Goal: Information Seeking & Learning: Learn about a topic

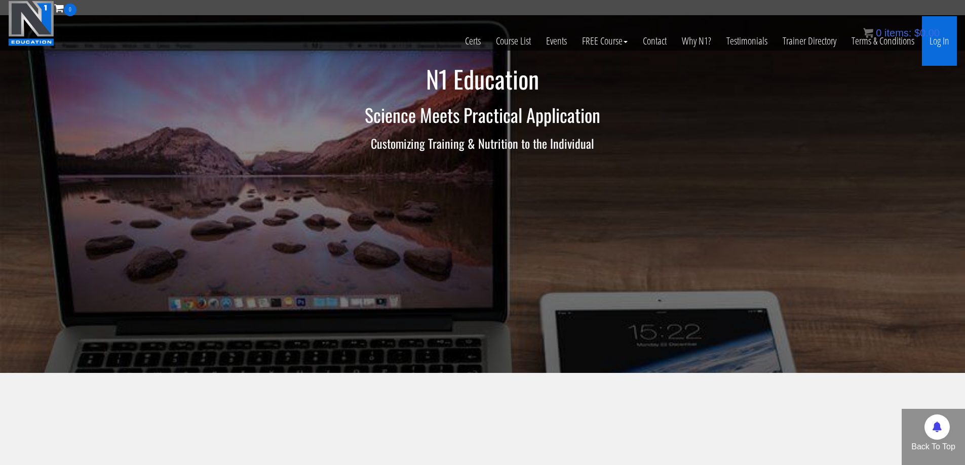
click at [932, 41] on link "Log In" at bounding box center [939, 41] width 35 height 50
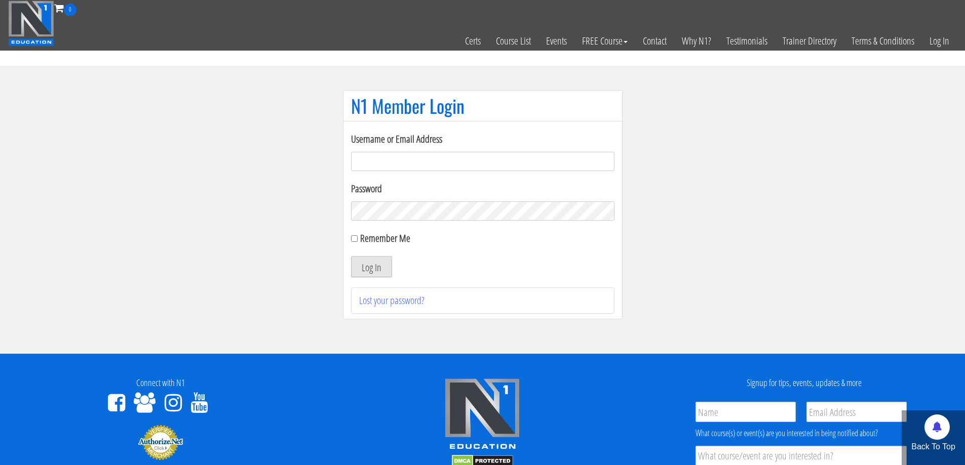
type input "nessab2013@gmail.com"
click at [374, 269] on button "Log In" at bounding box center [371, 266] width 41 height 21
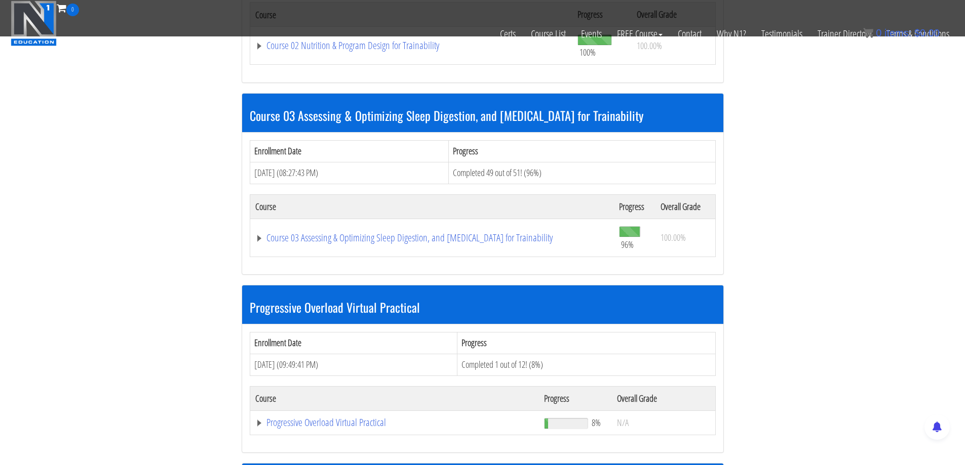
scroll to position [760, 0]
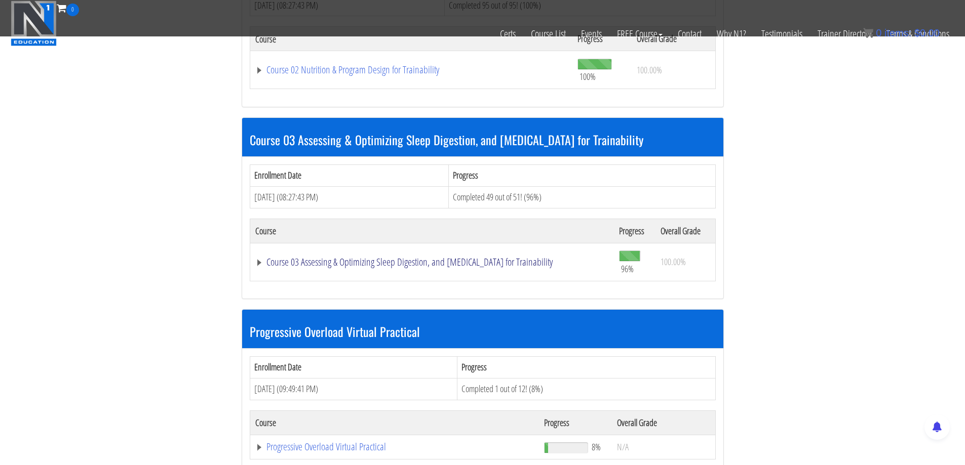
click at [397, 261] on link "Course 03 Assessing & Optimizing Sleep Digestion, and Stress Management for Tra…" at bounding box center [431, 262] width 353 height 10
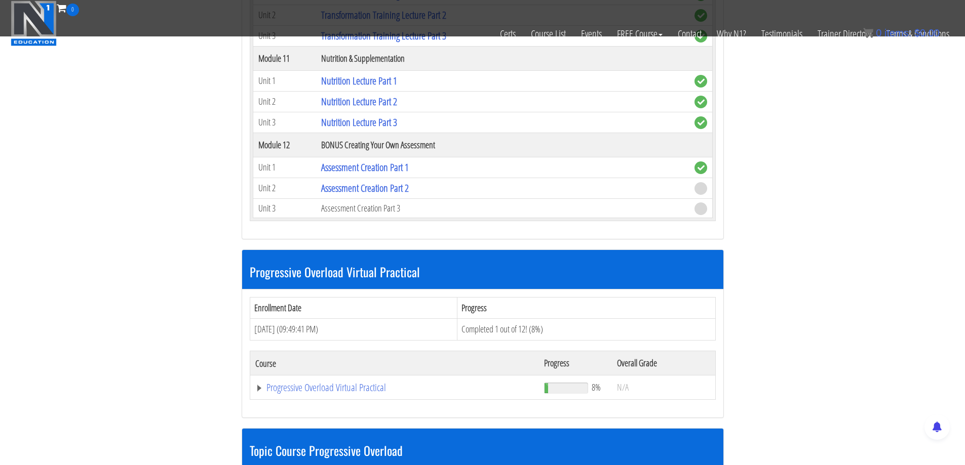
scroll to position [2177, 0]
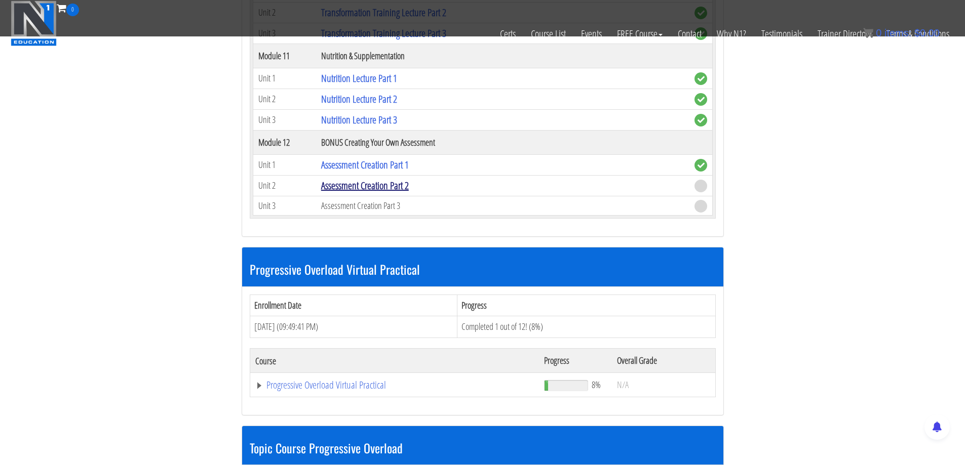
click at [366, 187] on link "Assessment Creation Part 2" at bounding box center [365, 186] width 88 height 14
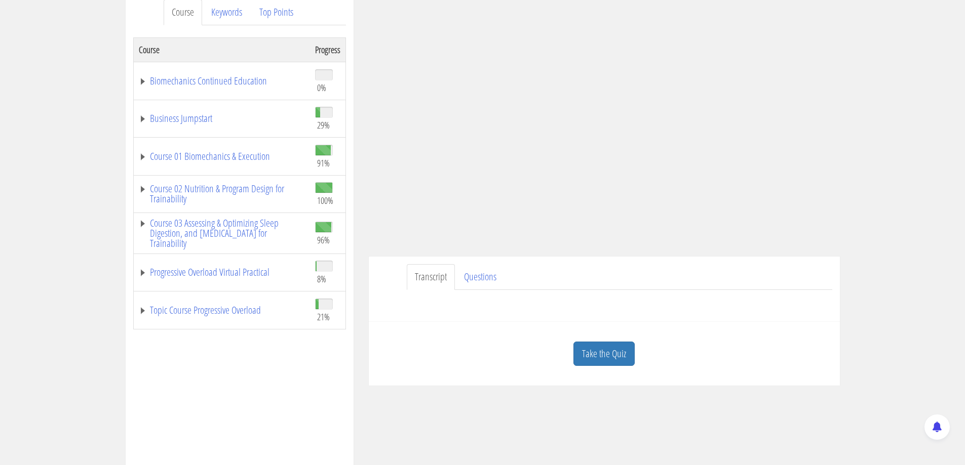
scroll to position [152, 0]
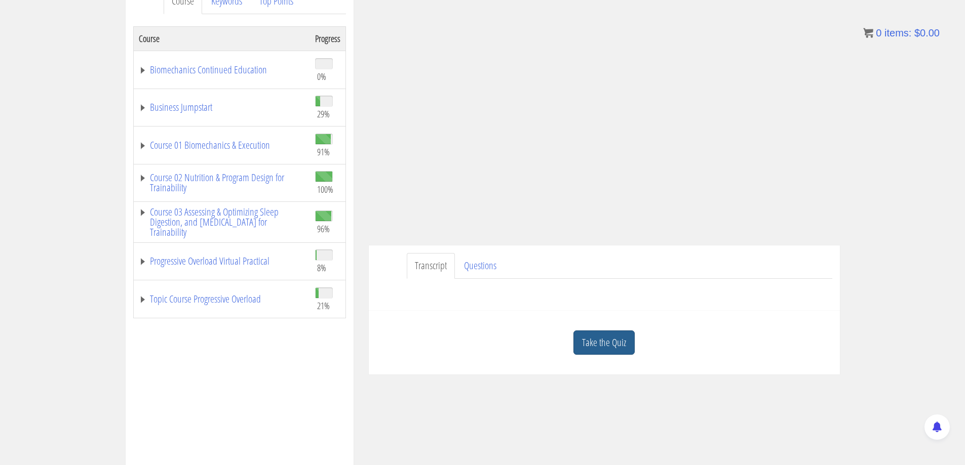
click at [598, 342] on link "Take the Quiz" at bounding box center [603, 343] width 61 height 25
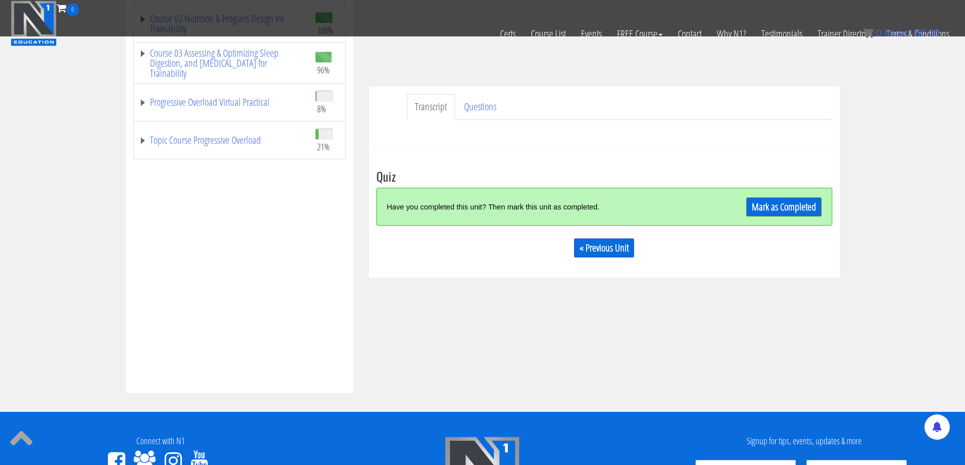
scroll to position [253, 0]
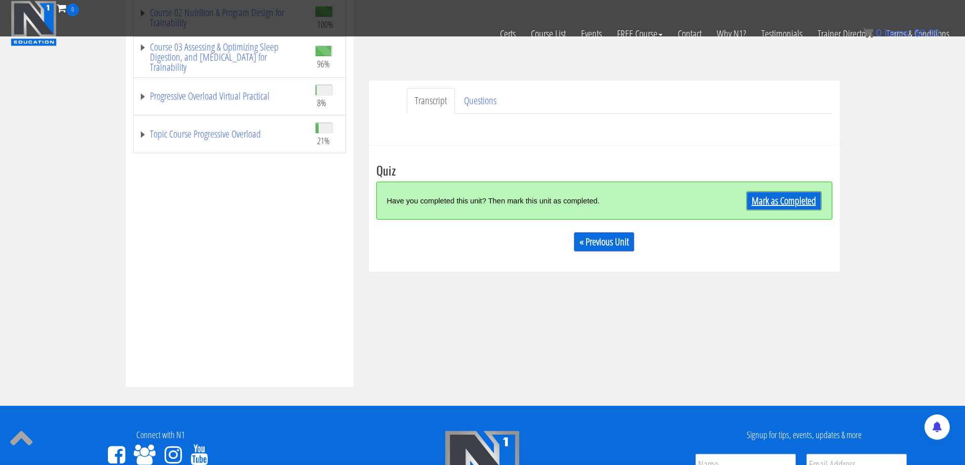
click at [792, 200] on link "Mark as Completed" at bounding box center [783, 200] width 75 height 19
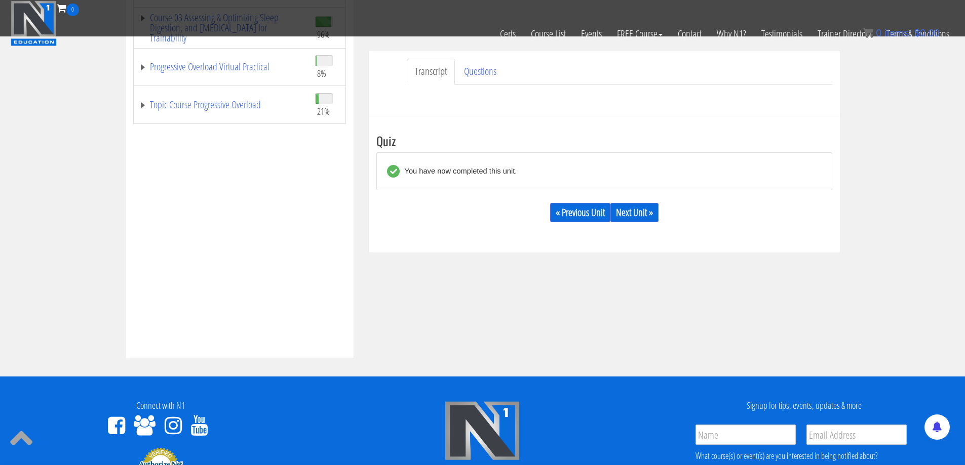
scroll to position [304, 0]
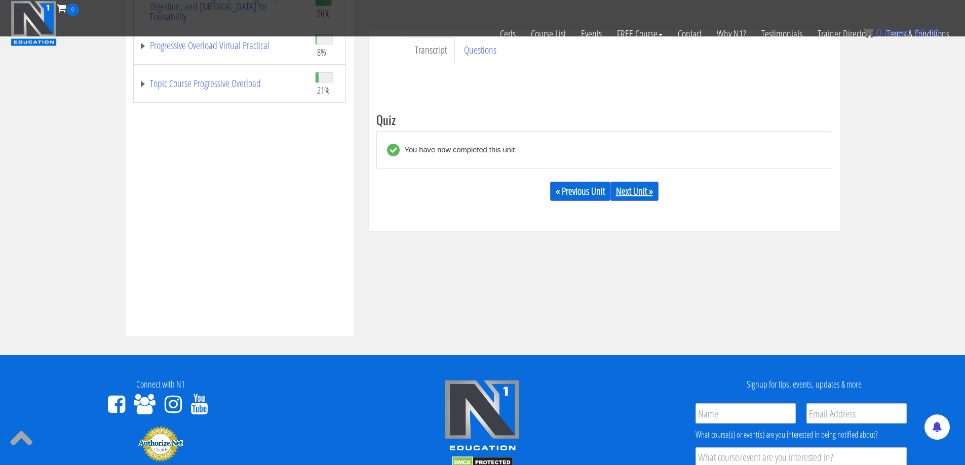
click at [641, 184] on link "Next Unit »" at bounding box center [634, 191] width 48 height 19
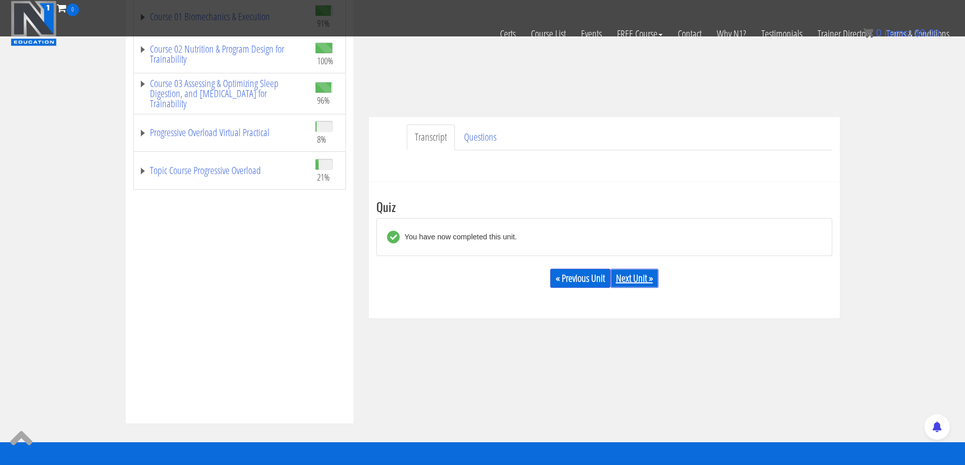
scroll to position [217, 0]
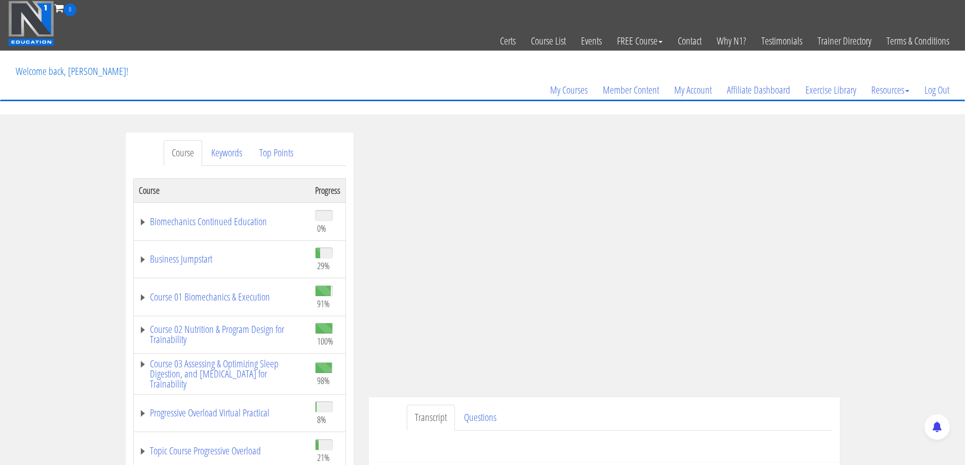
scroll to position [253, 0]
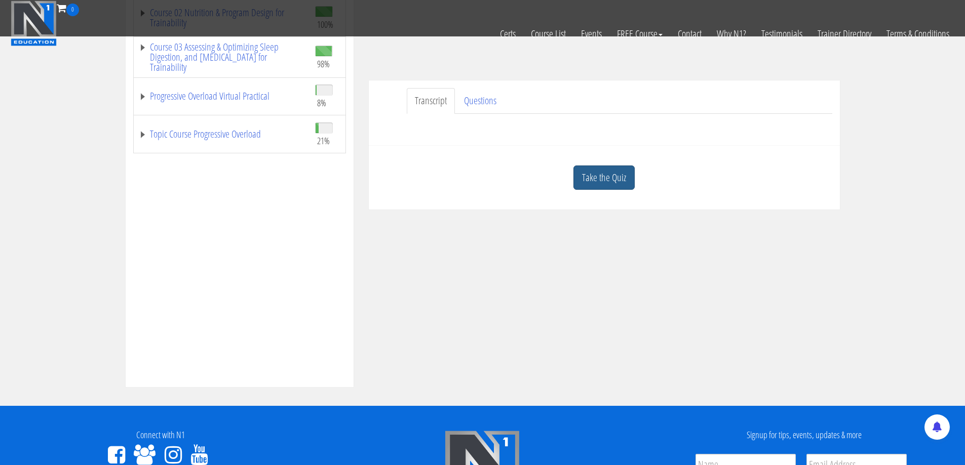
click at [612, 178] on link "Take the Quiz" at bounding box center [603, 178] width 61 height 25
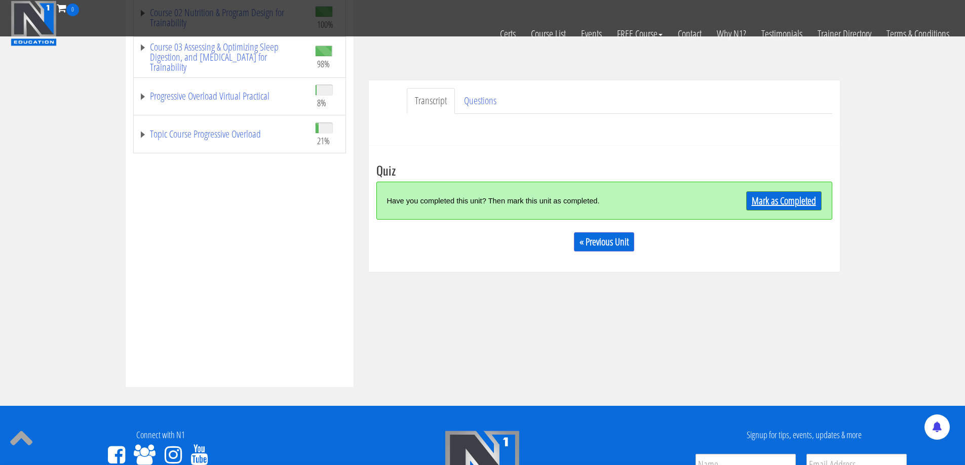
click at [762, 195] on link "Mark as Completed" at bounding box center [783, 200] width 75 height 19
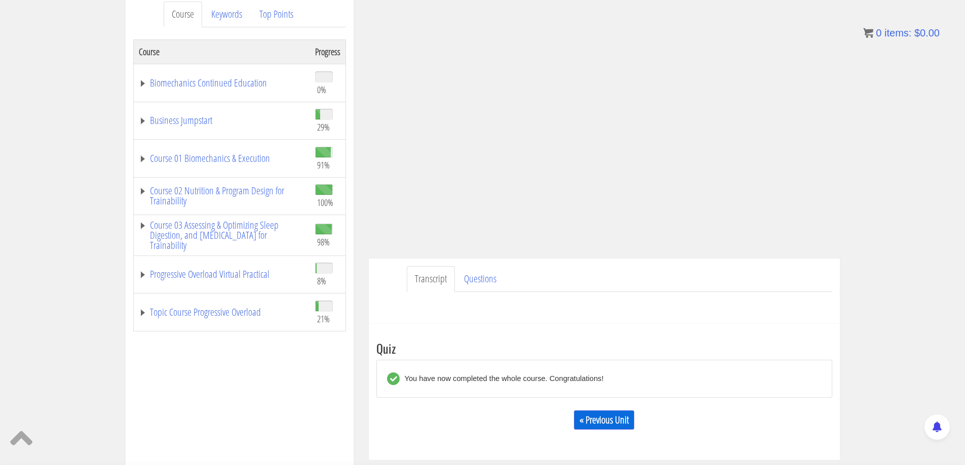
scroll to position [3, 0]
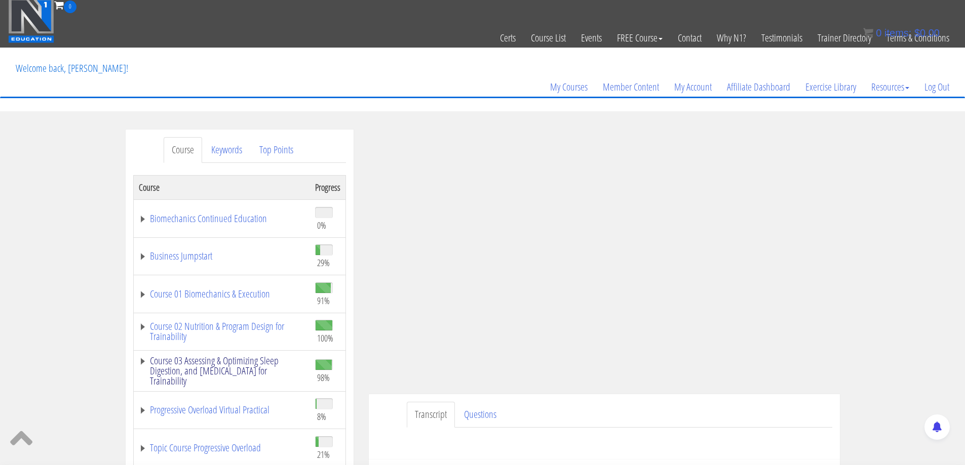
click at [244, 367] on link "Course 03 Assessing & Optimizing Sleep Digestion, and [MEDICAL_DATA] for Traina…" at bounding box center [222, 371] width 166 height 30
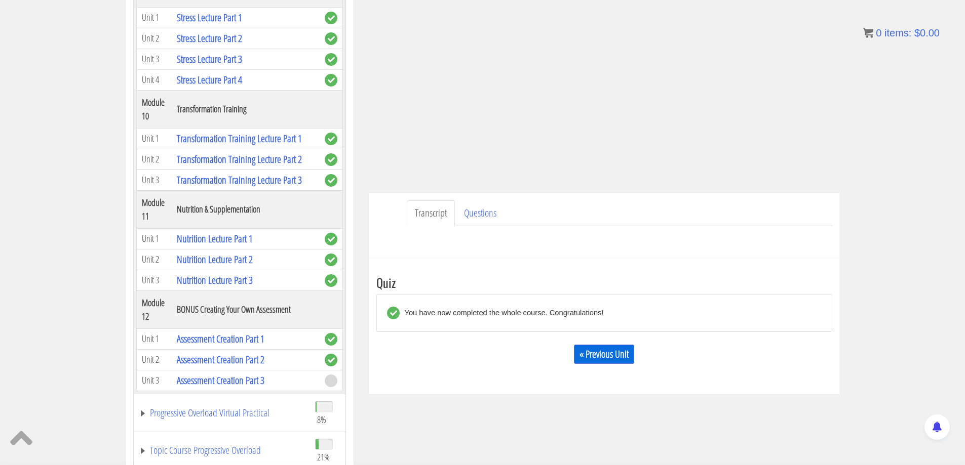
scroll to position [206, 0]
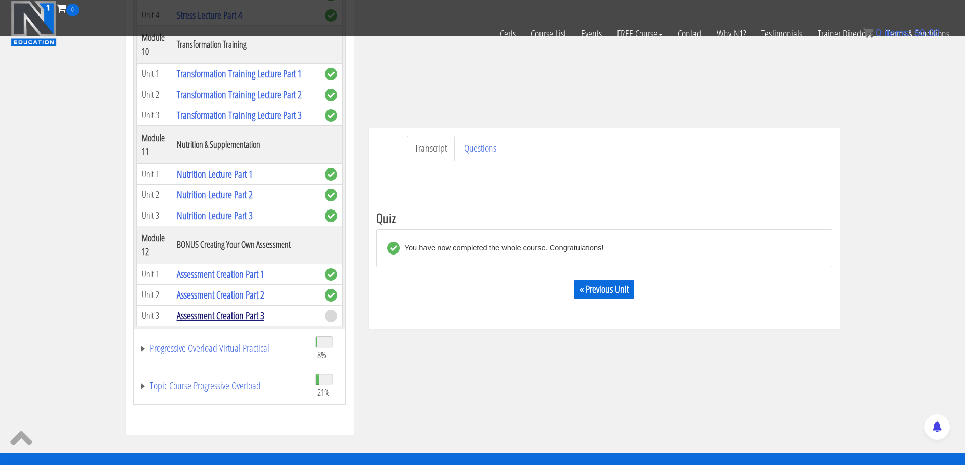
click at [223, 310] on link "Assessment Creation Part 3" at bounding box center [221, 316] width 88 height 14
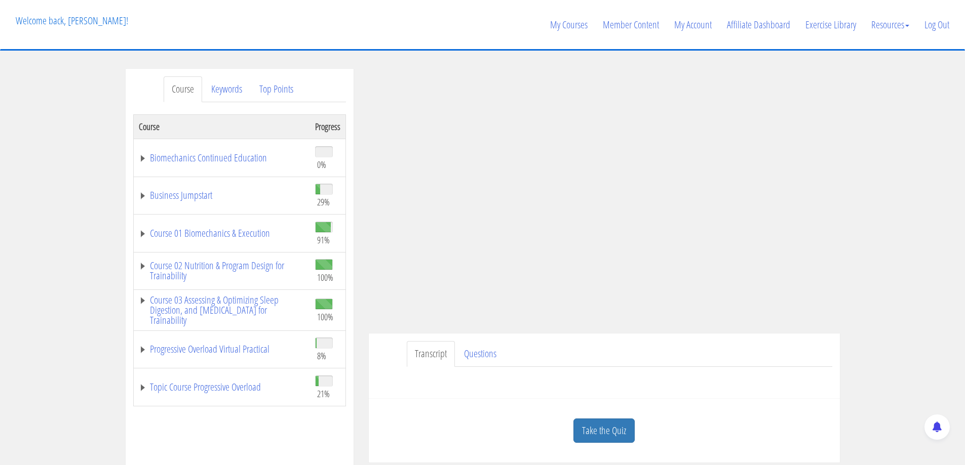
scroll to position [253, 0]
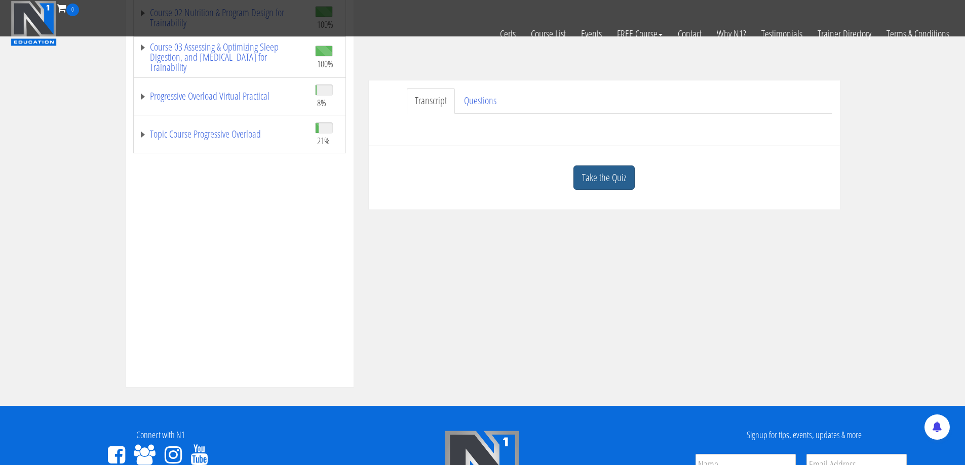
click at [614, 182] on link "Take the Quiz" at bounding box center [603, 178] width 61 height 25
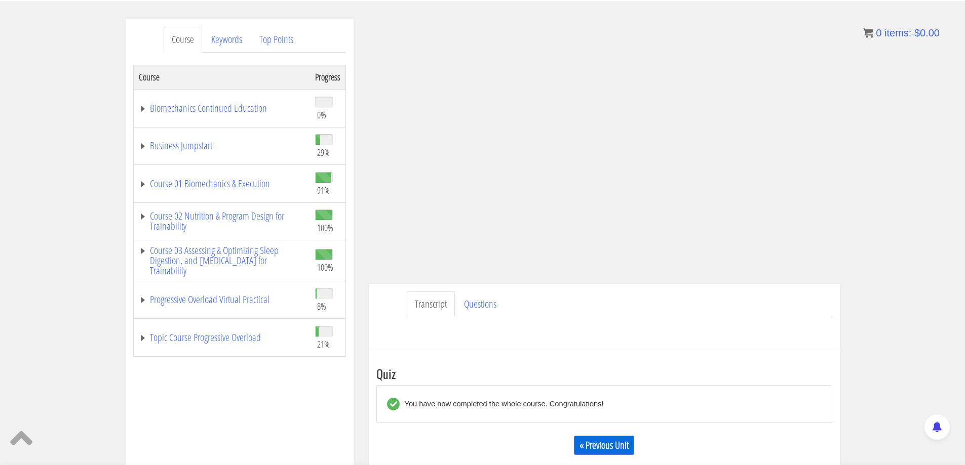
scroll to position [115, 0]
click at [235, 178] on link "Course 01 Biomechanics & Execution" at bounding box center [222, 182] width 166 height 10
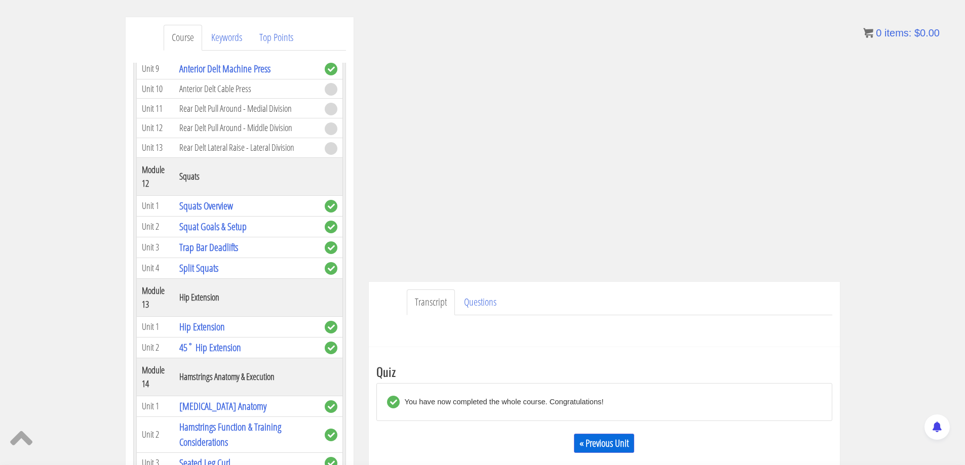
scroll to position [2430, 0]
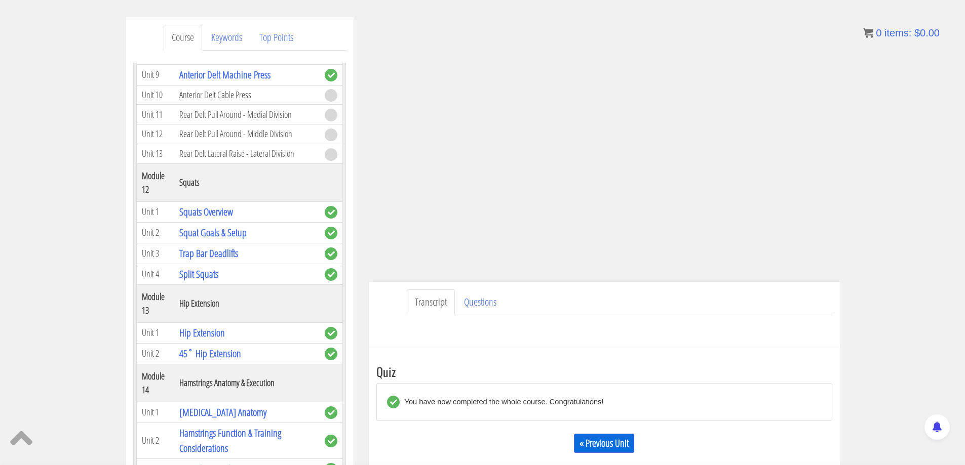
click at [224, 105] on td "Anterior Delt Cable Press" at bounding box center [246, 95] width 145 height 20
click at [226, 82] on link "Anterior Delt Machine Press" at bounding box center [224, 75] width 91 height 14
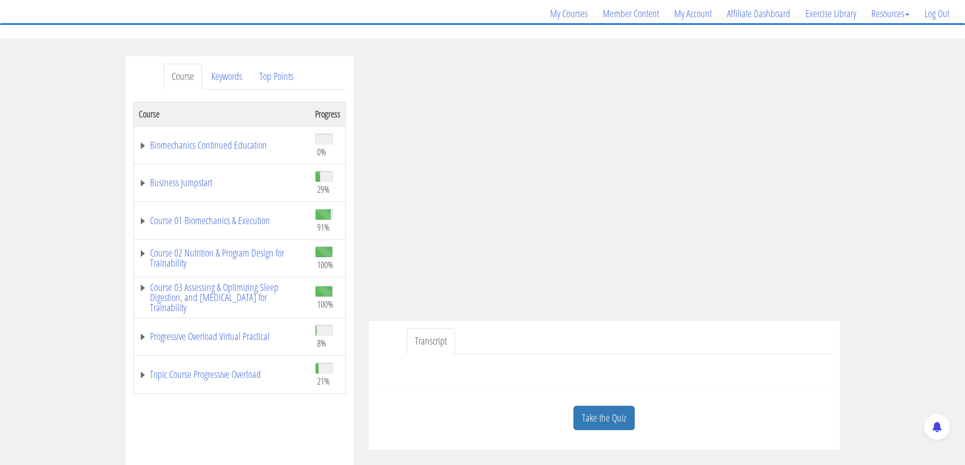
scroll to position [105, 0]
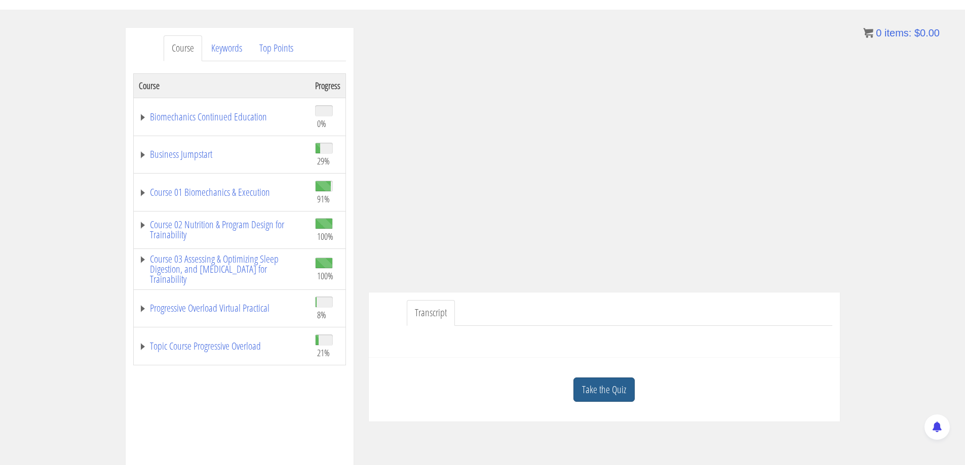
click at [596, 392] on link "Take the Quiz" at bounding box center [603, 390] width 61 height 25
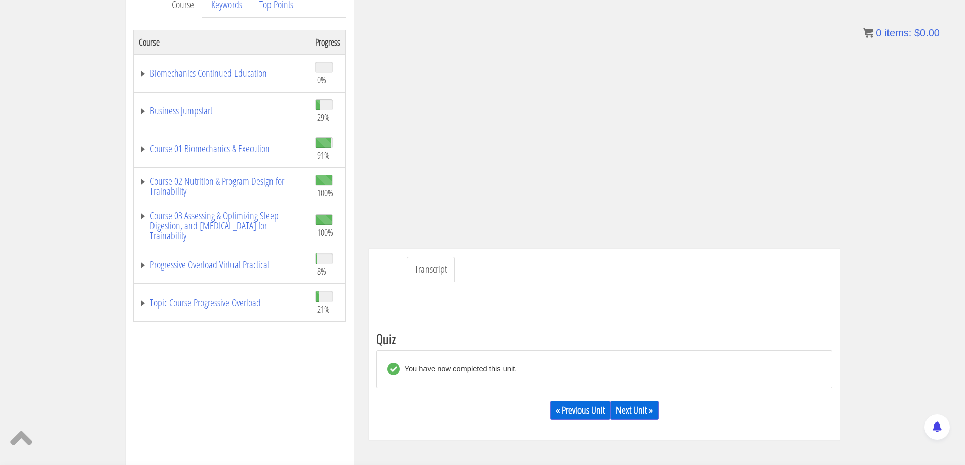
scroll to position [206, 0]
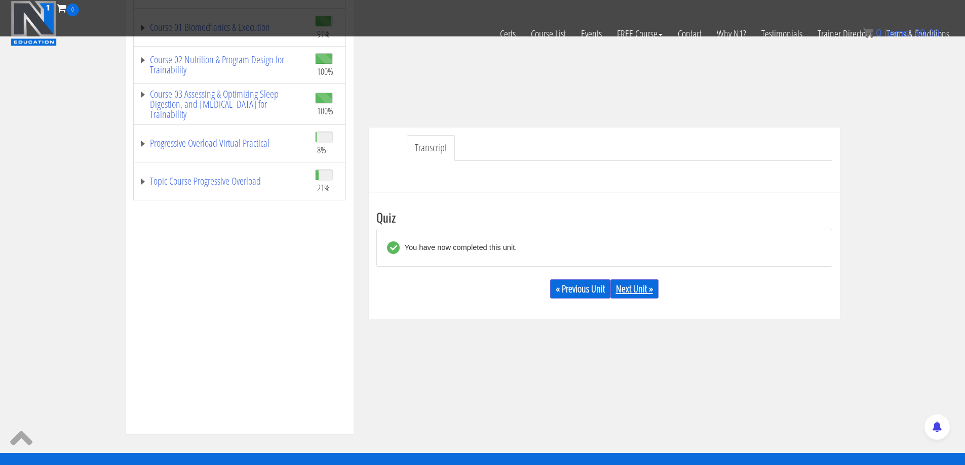
click at [645, 288] on link "Next Unit »" at bounding box center [634, 288] width 48 height 19
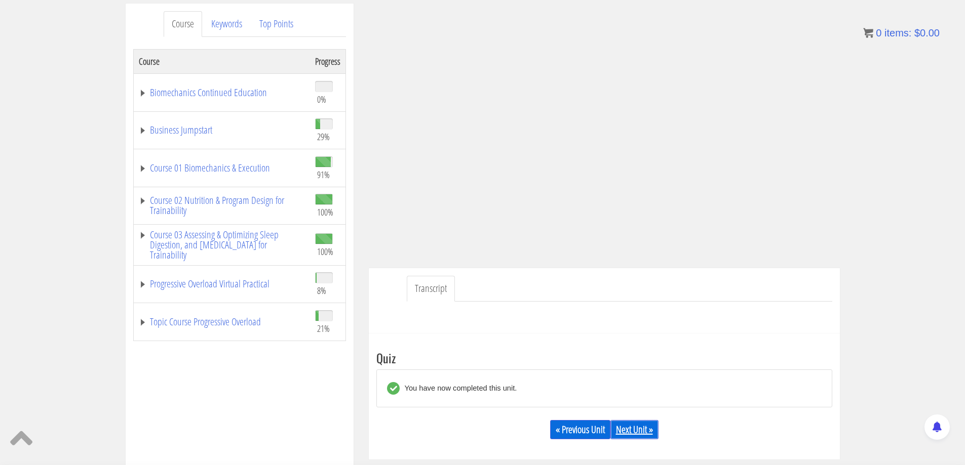
scroll to position [119, 0]
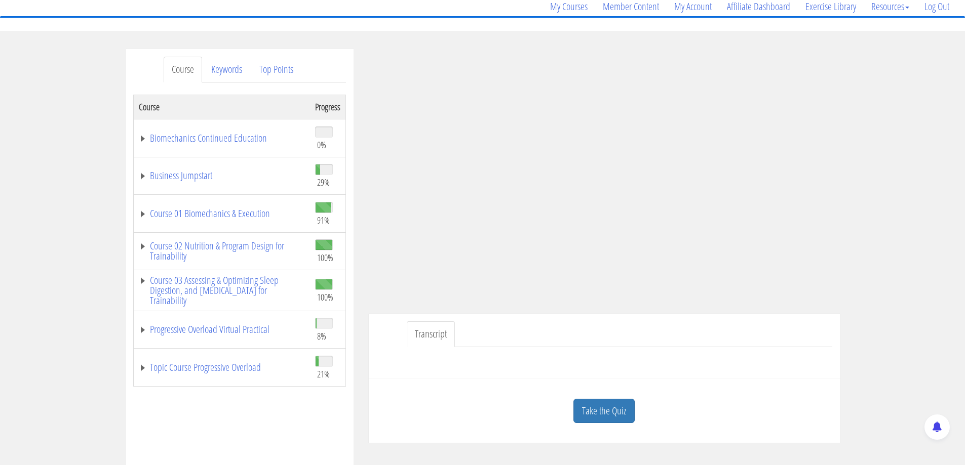
scroll to position [101, 0]
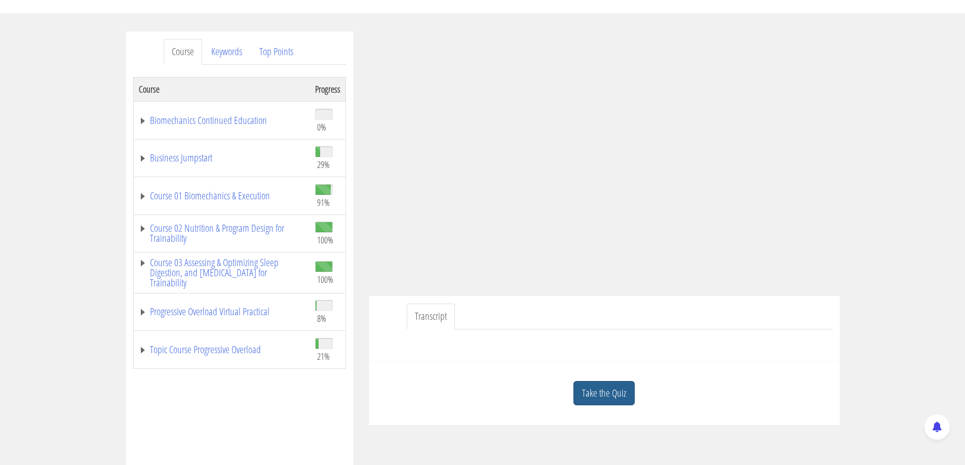
click at [612, 391] on link "Take the Quiz" at bounding box center [603, 393] width 61 height 25
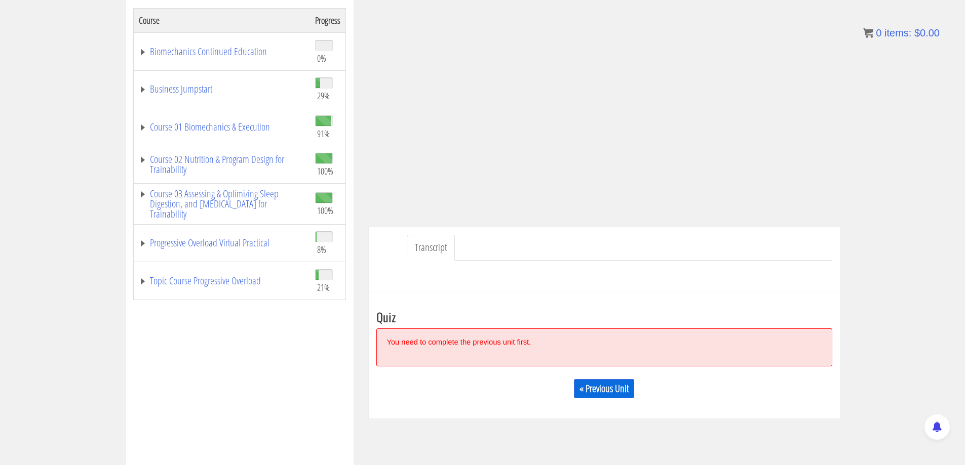
scroll to position [175, 0]
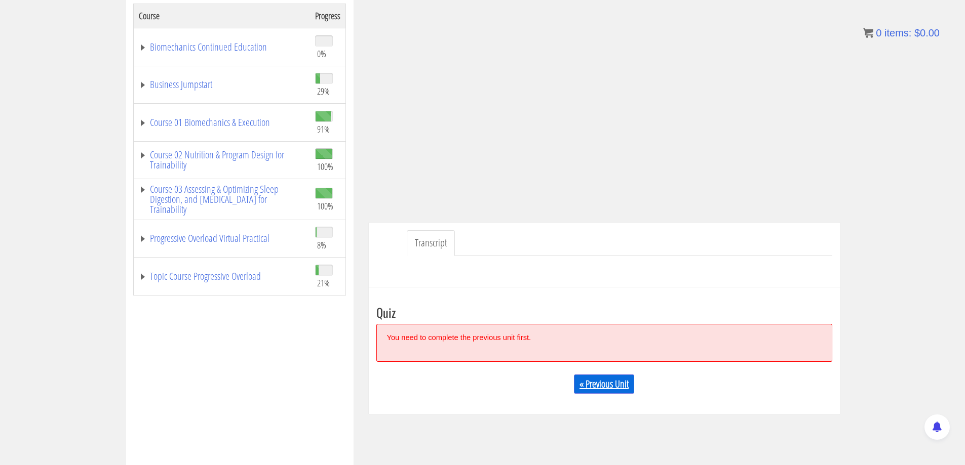
click at [602, 388] on link "« Previous Unit" at bounding box center [604, 384] width 60 height 19
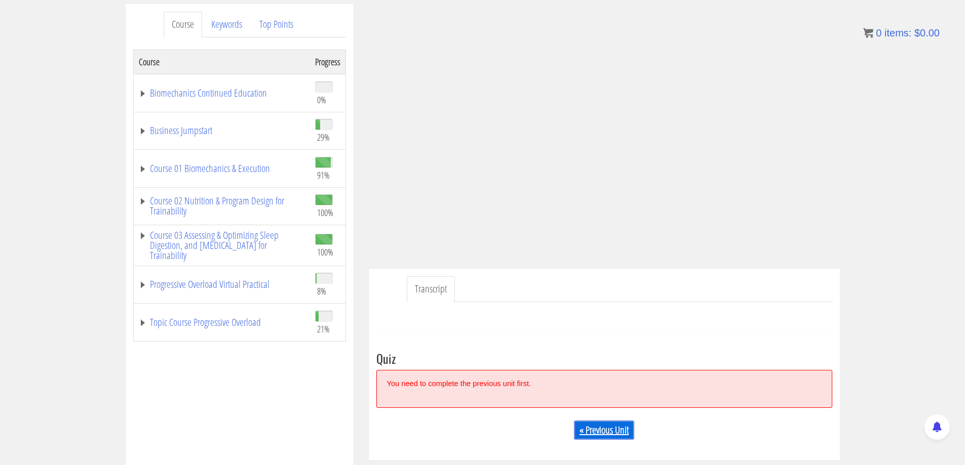
scroll to position [41, 0]
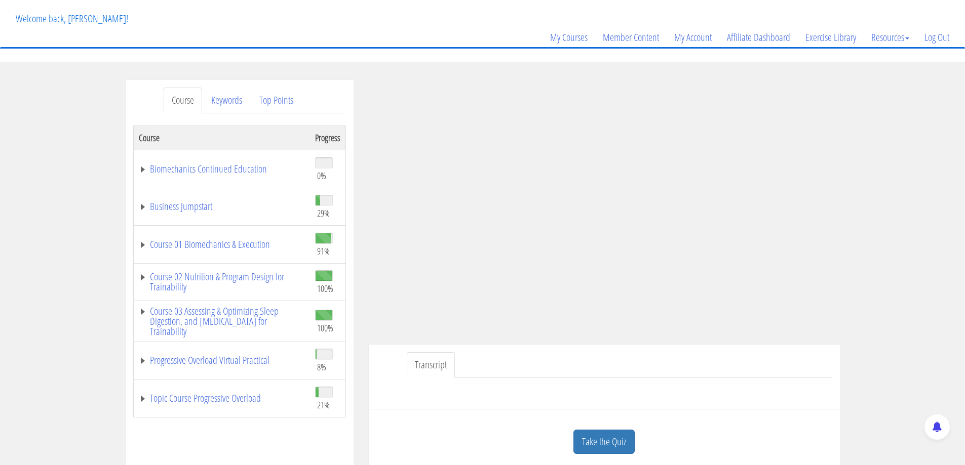
scroll to position [152, 0]
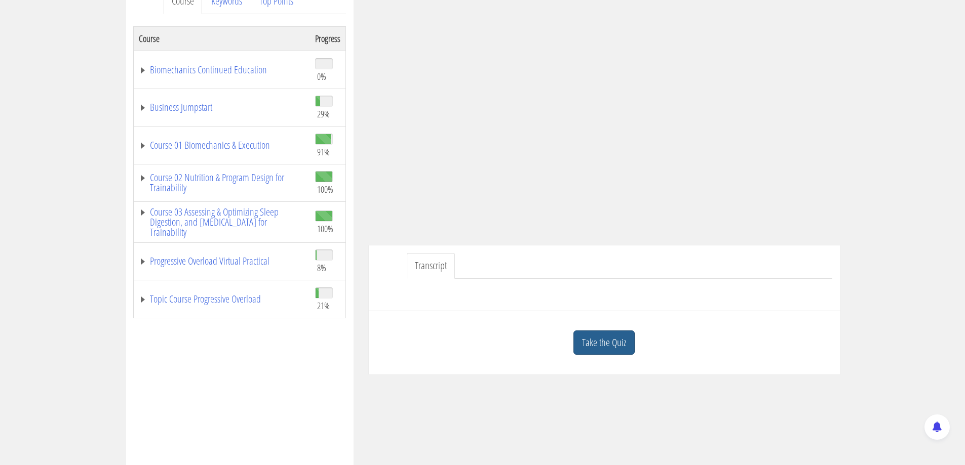
click at [605, 342] on link "Take the Quiz" at bounding box center [603, 343] width 61 height 25
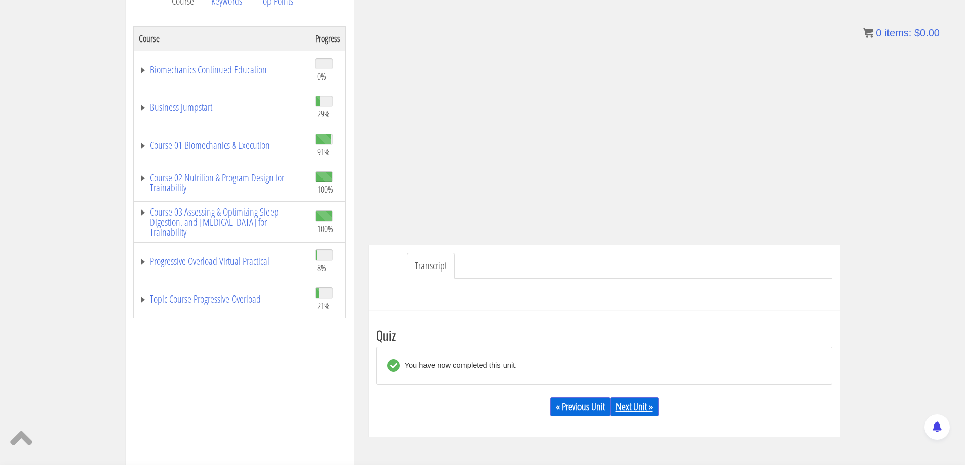
click at [637, 409] on link "Next Unit »" at bounding box center [634, 406] width 48 height 19
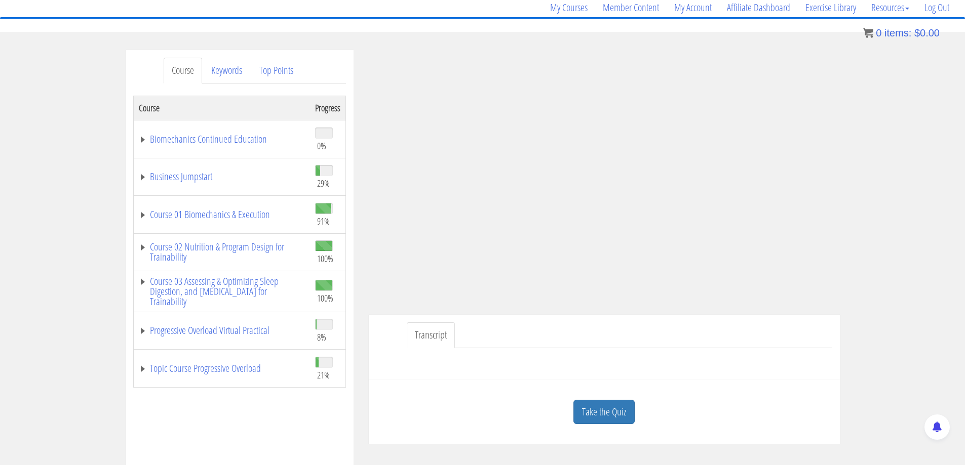
scroll to position [101, 0]
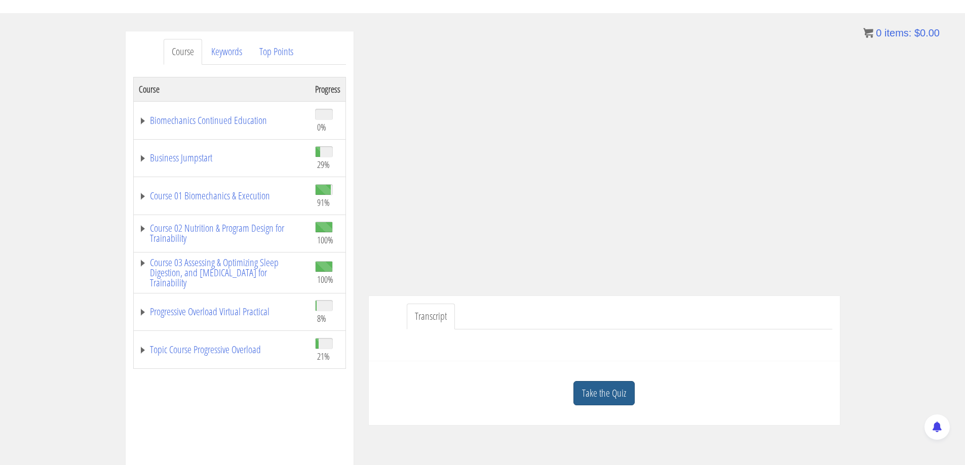
click at [609, 397] on link "Take the Quiz" at bounding box center [603, 393] width 61 height 25
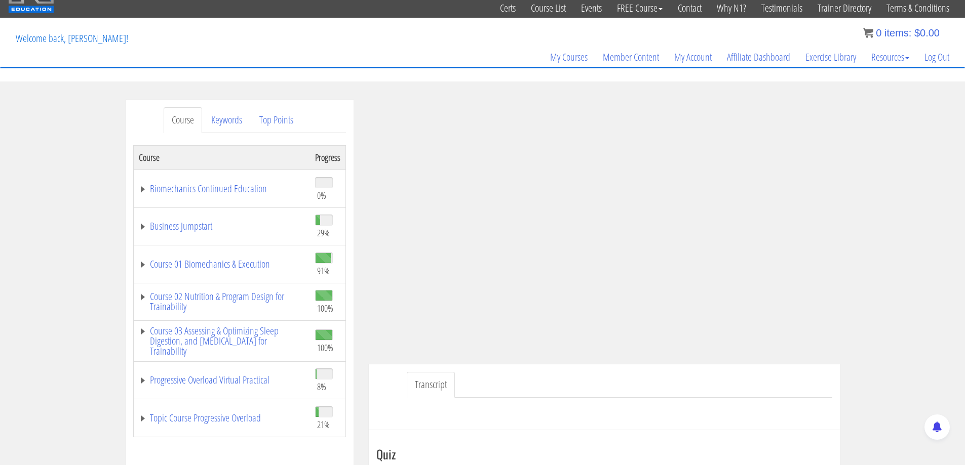
scroll to position [51, 0]
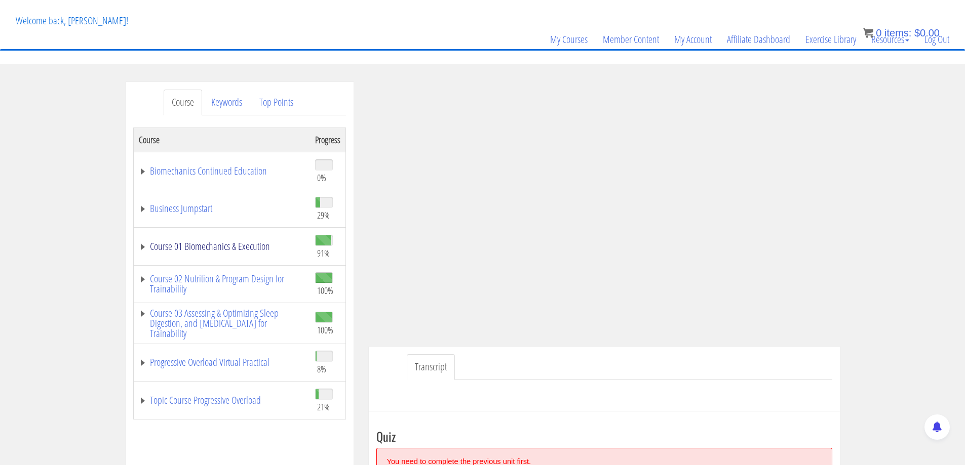
click at [221, 250] on link "Course 01 Biomechanics & Execution" at bounding box center [222, 247] width 166 height 10
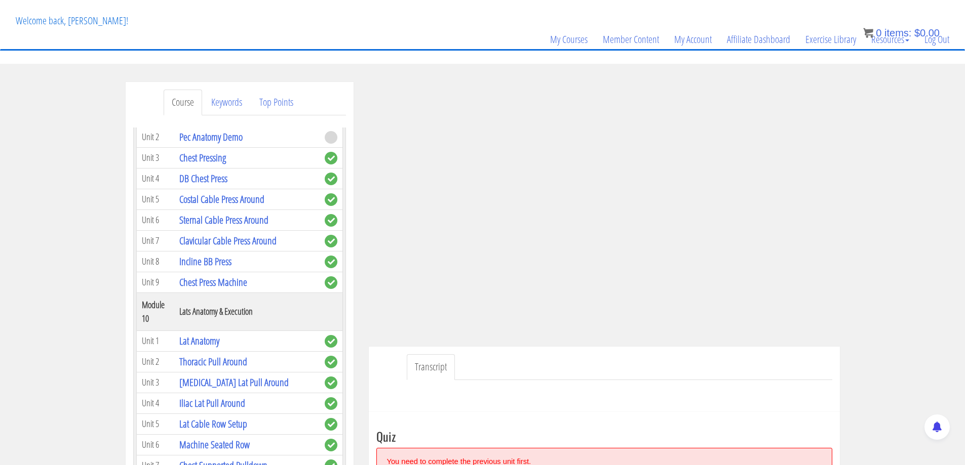
scroll to position [1772, 0]
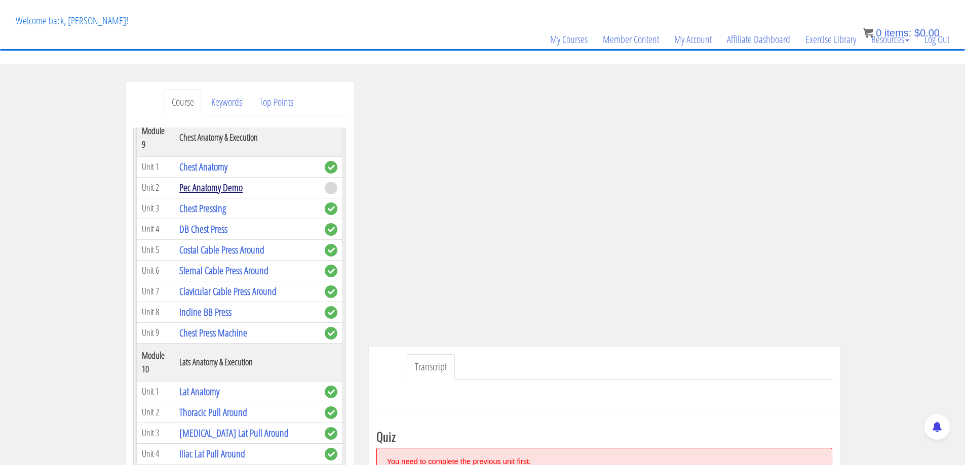
click at [219, 194] on link "Pec Anatomy Demo" at bounding box center [210, 188] width 63 height 14
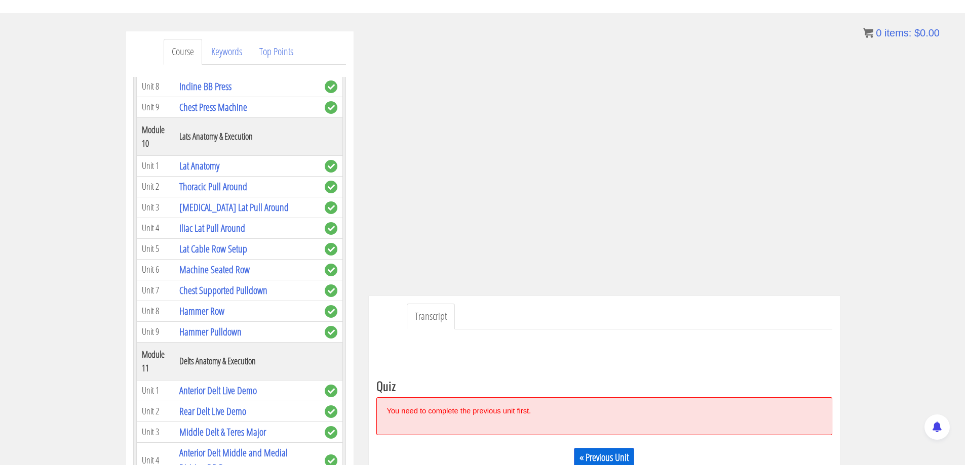
scroll to position [1975, 0]
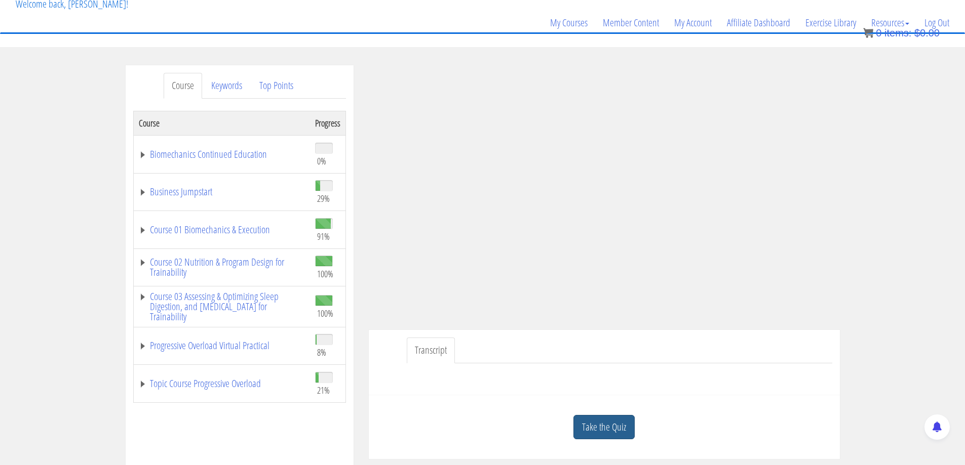
scroll to position [101, 0]
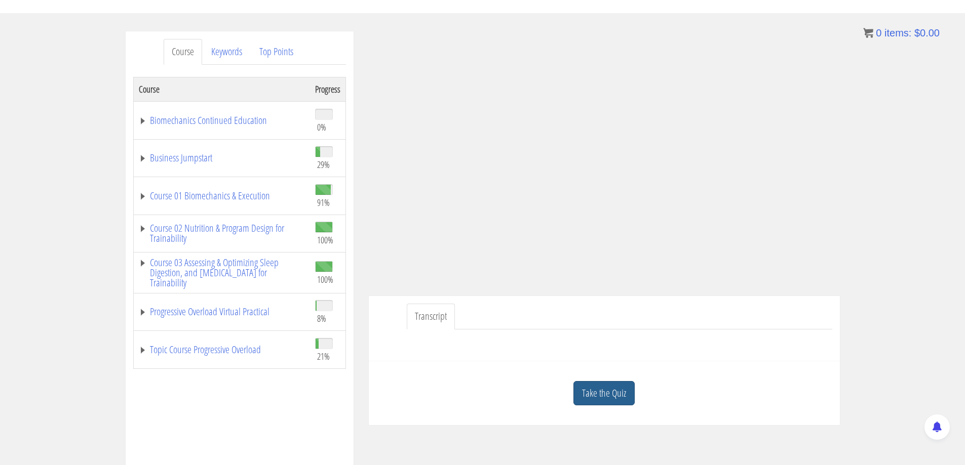
click at [616, 390] on link "Take the Quiz" at bounding box center [603, 393] width 61 height 25
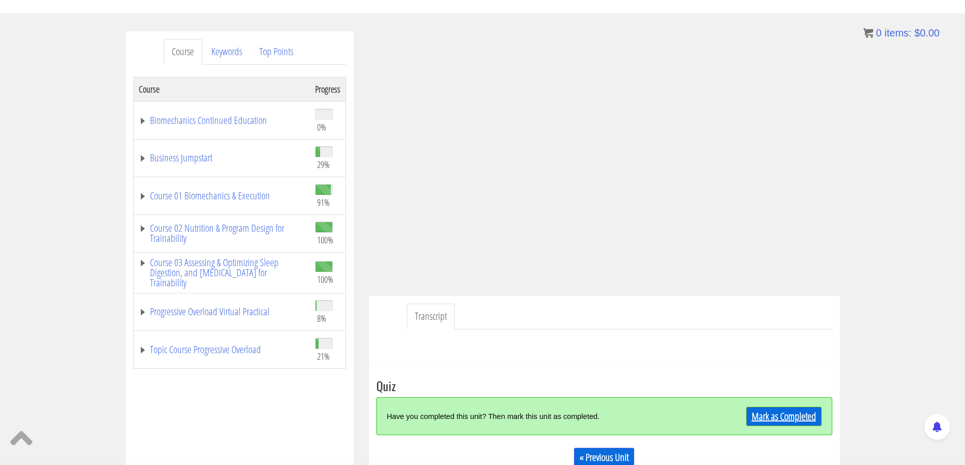
click at [788, 418] on link "Mark as Completed" at bounding box center [783, 416] width 75 height 19
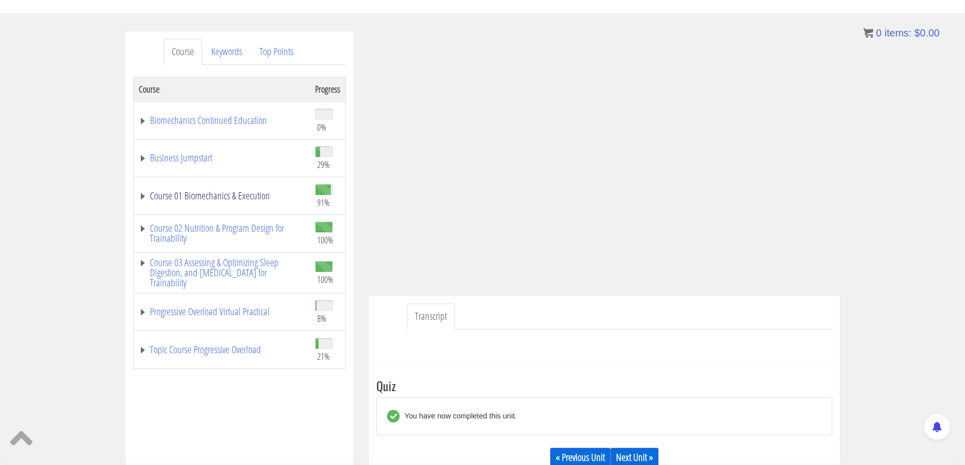
click at [220, 195] on link "Course 01 Biomechanics & Execution" at bounding box center [222, 196] width 166 height 10
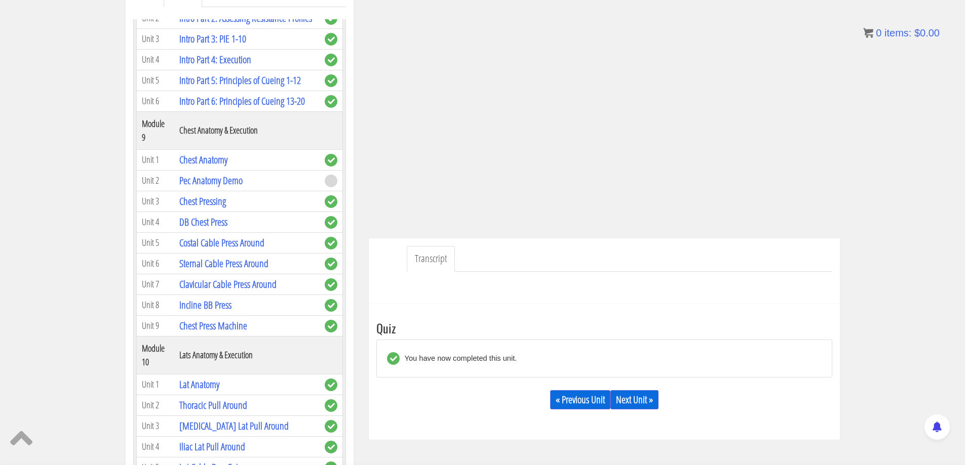
scroll to position [203, 0]
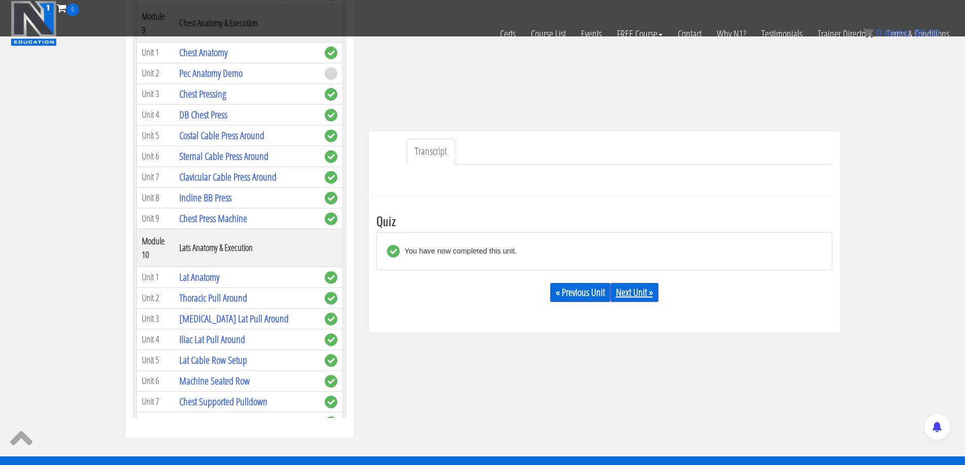
click at [639, 297] on link "Next Unit »" at bounding box center [634, 292] width 48 height 19
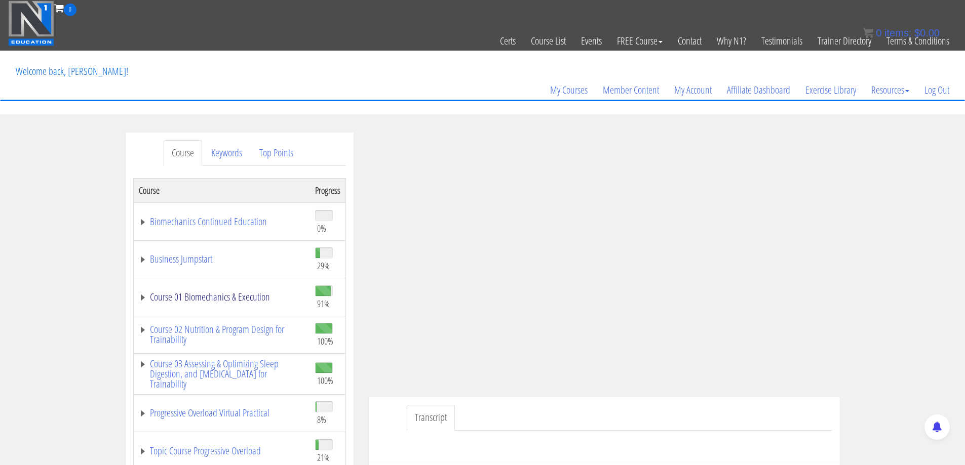
click at [227, 298] on link "Course 01 Biomechanics & Execution" at bounding box center [222, 297] width 166 height 10
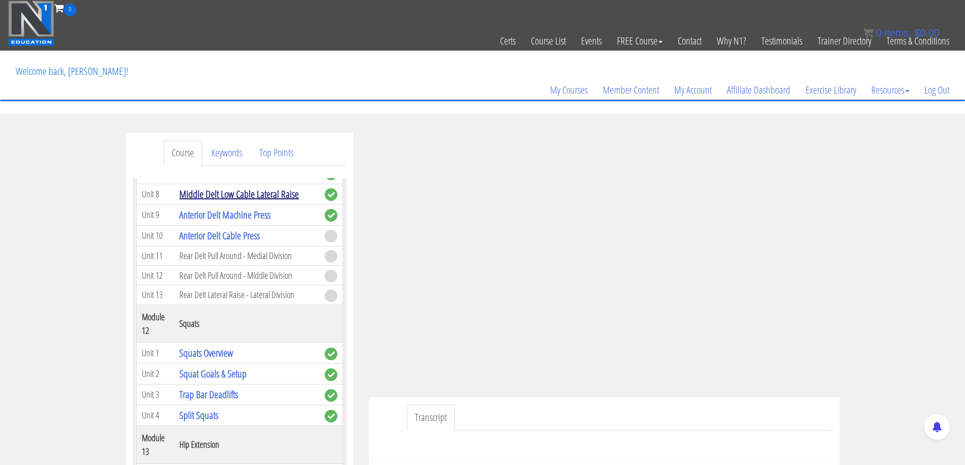
scroll to position [2430, 0]
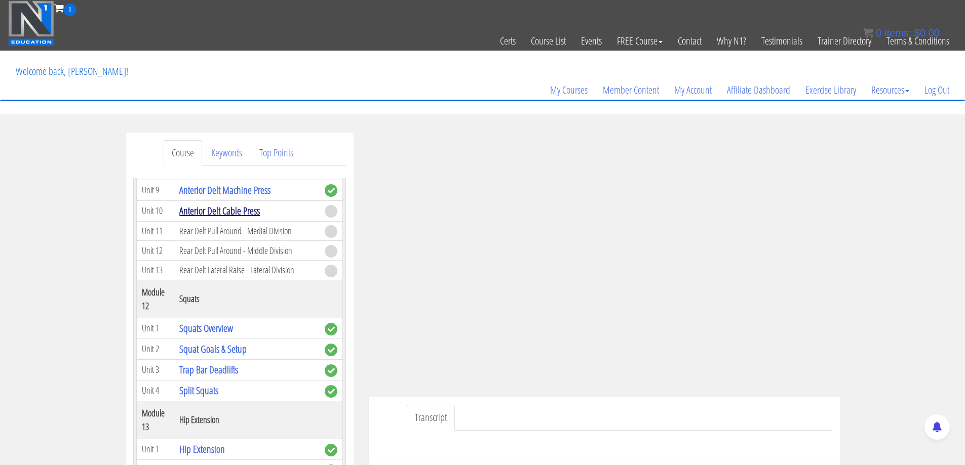
click at [229, 218] on link "Anterior Delt Cable Press" at bounding box center [219, 211] width 81 height 14
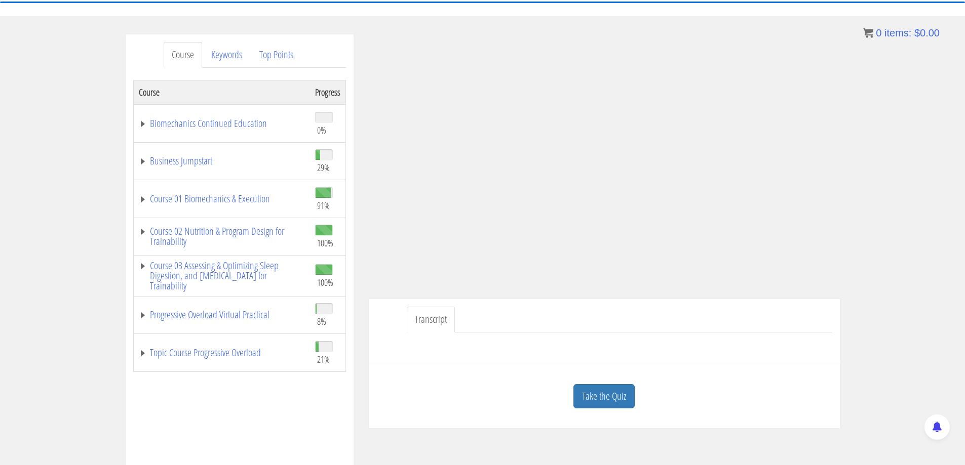
scroll to position [101, 0]
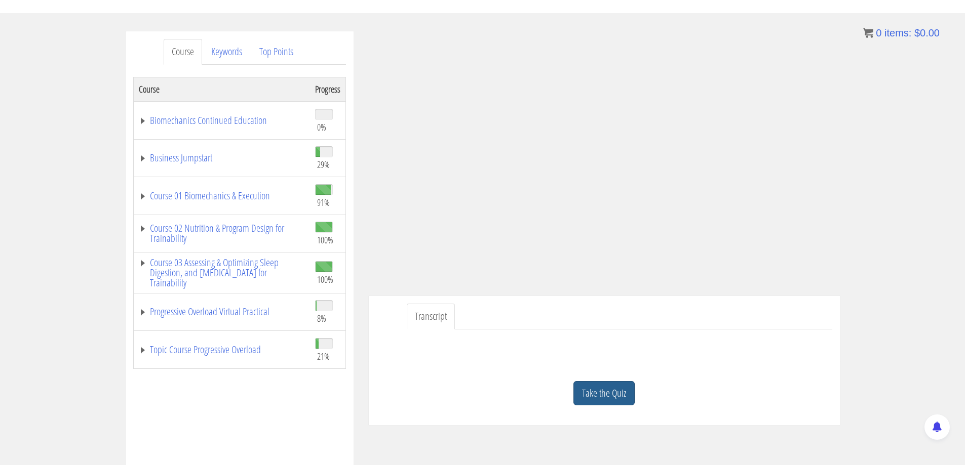
click at [613, 396] on link "Take the Quiz" at bounding box center [603, 393] width 61 height 25
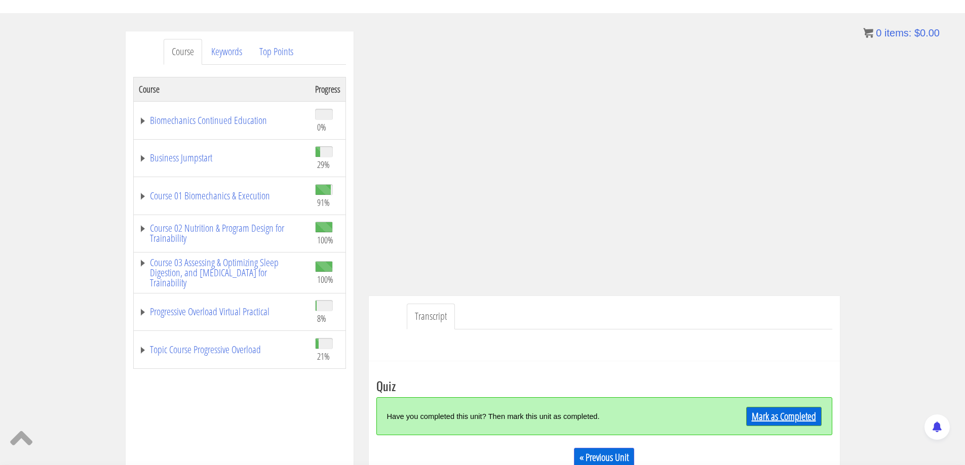
click at [806, 417] on link "Mark as Completed" at bounding box center [783, 416] width 75 height 19
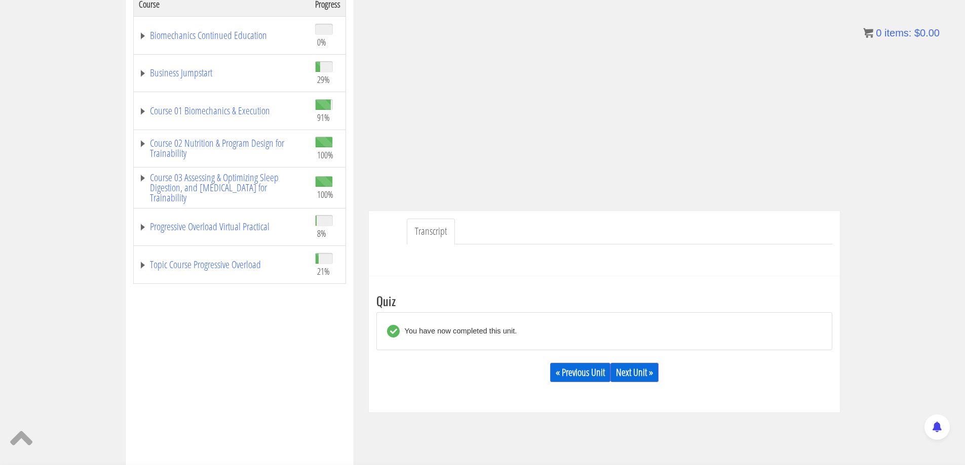
scroll to position [203, 0]
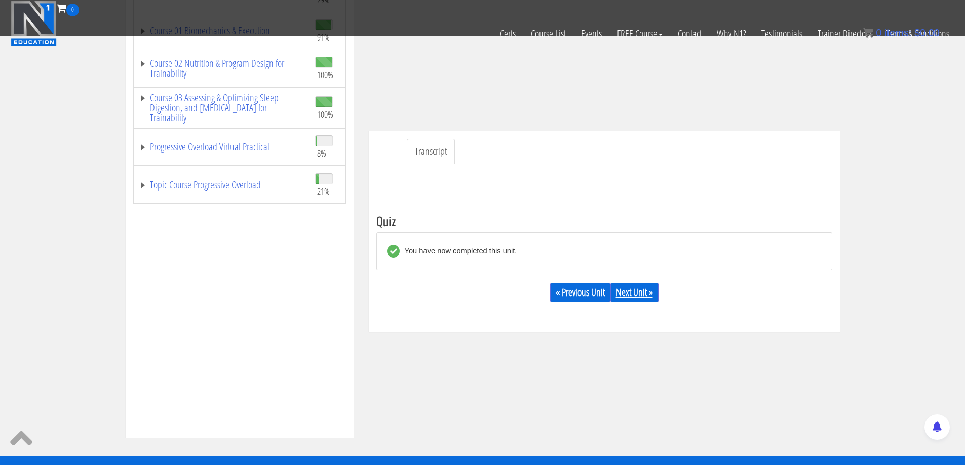
click at [626, 291] on link "Next Unit »" at bounding box center [634, 292] width 48 height 19
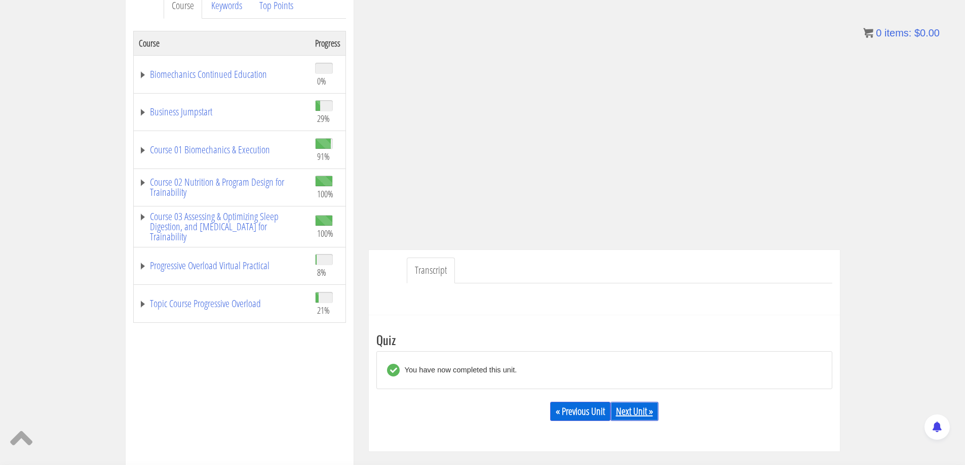
scroll to position [115, 0]
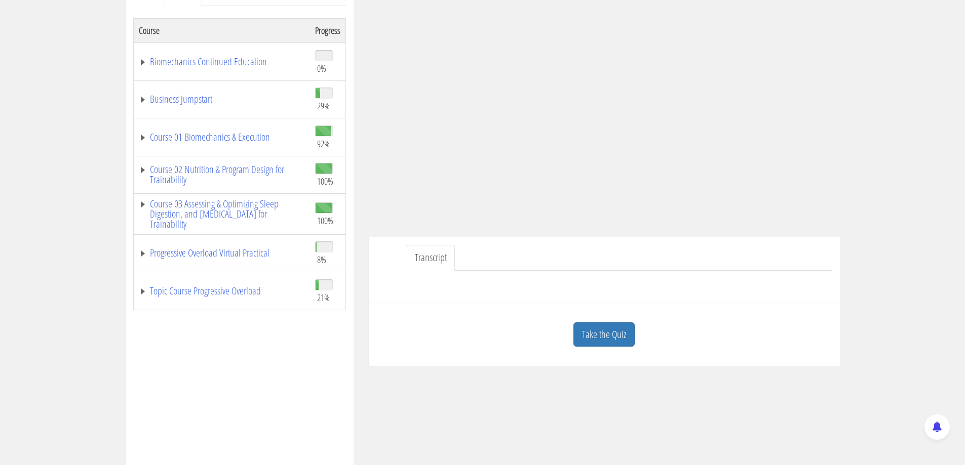
scroll to position [166, 0]
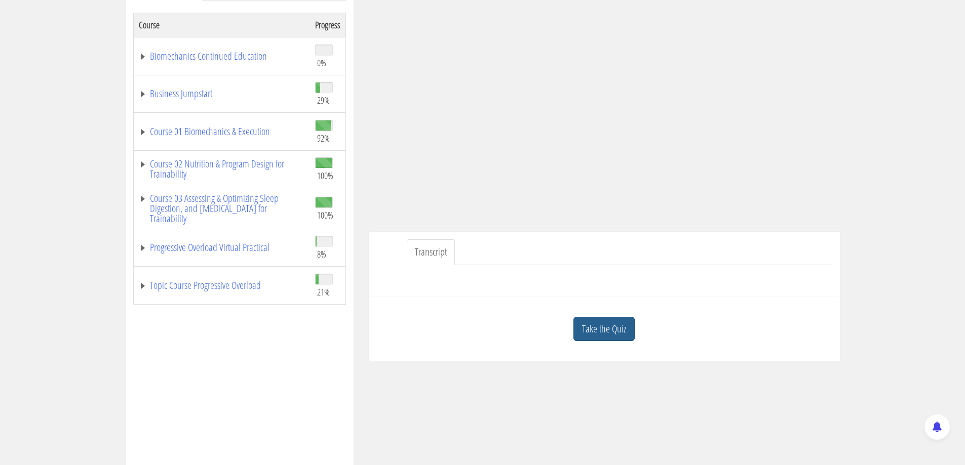
click at [596, 338] on link "Take the Quiz" at bounding box center [603, 329] width 61 height 25
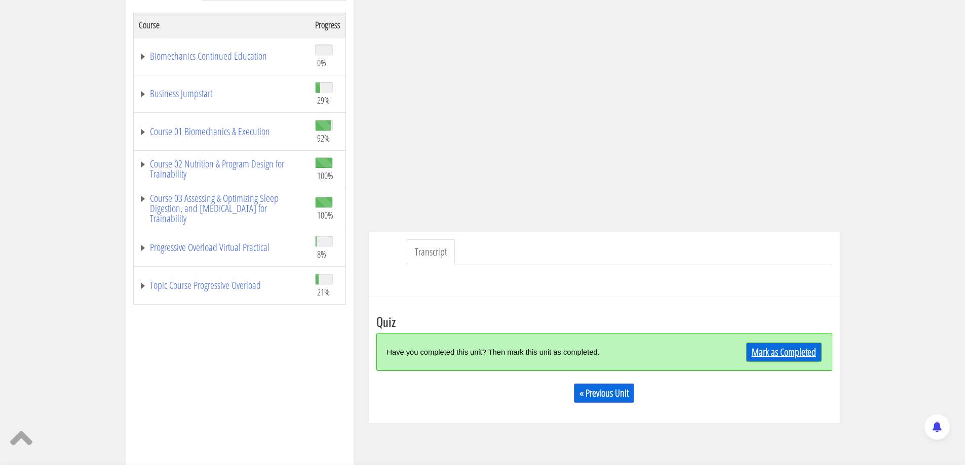
click at [794, 343] on link "Mark as Completed" at bounding box center [783, 352] width 75 height 19
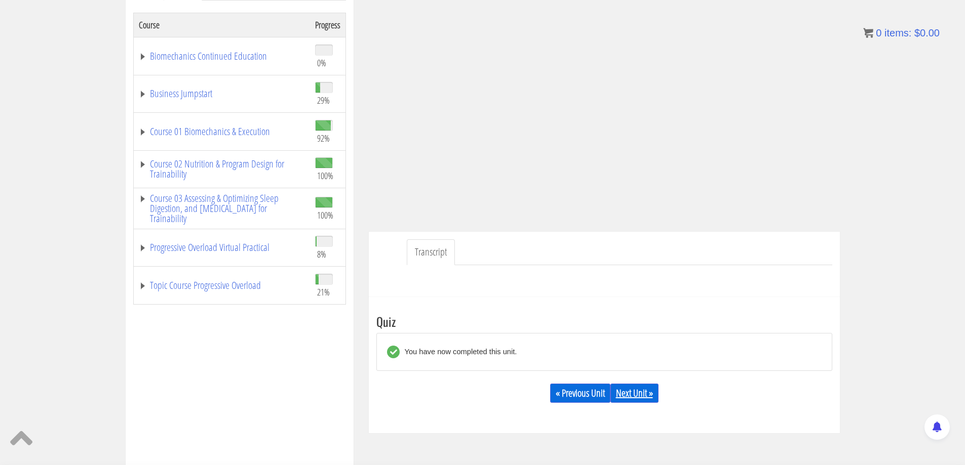
click at [633, 398] on link "Next Unit »" at bounding box center [634, 393] width 48 height 19
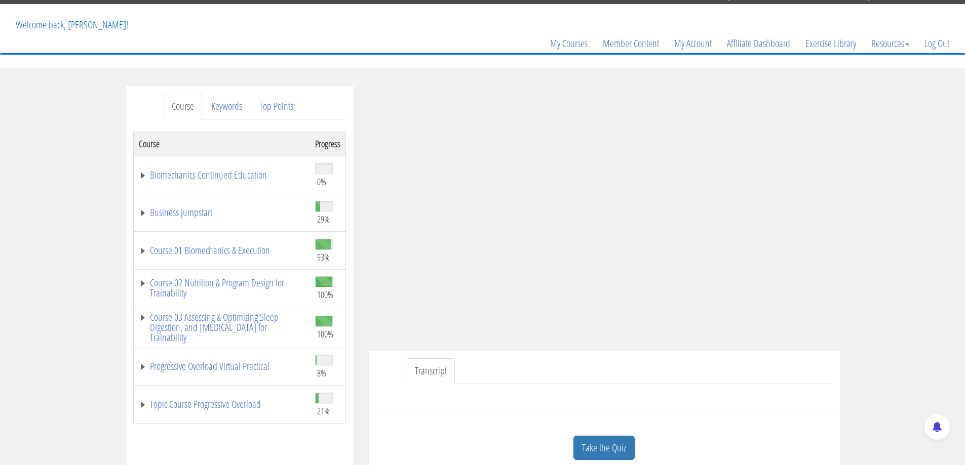
scroll to position [152, 0]
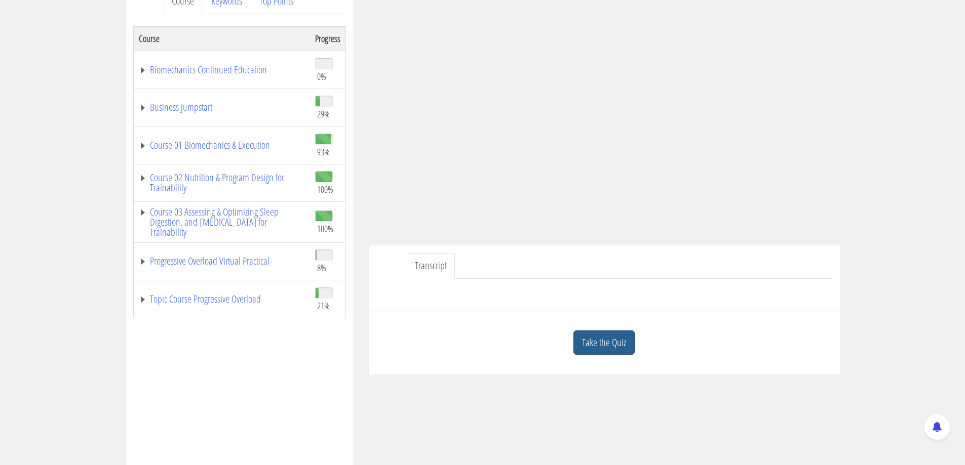
click at [598, 345] on link "Take the Quiz" at bounding box center [603, 343] width 61 height 25
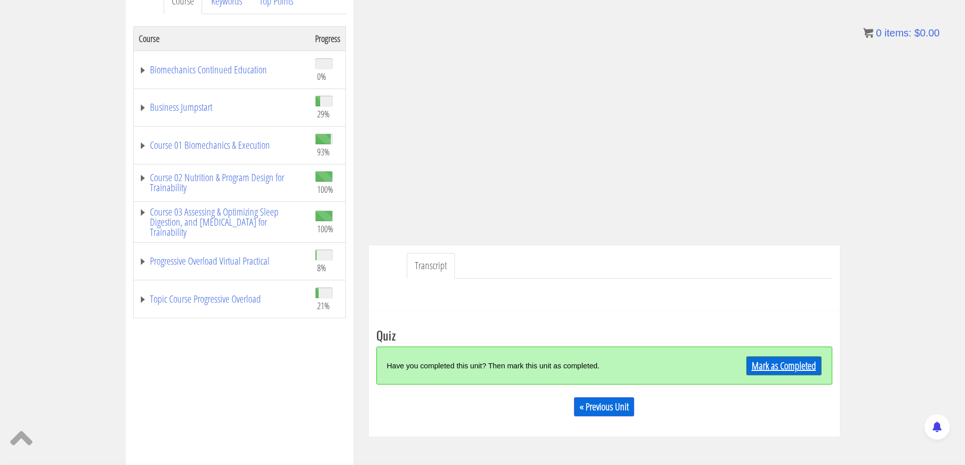
click at [795, 367] on link "Mark as Completed" at bounding box center [783, 365] width 75 height 19
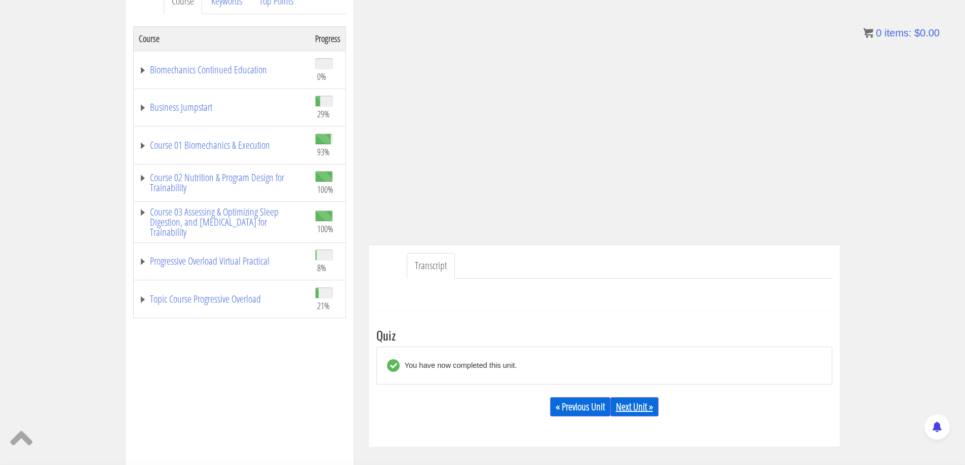
click at [634, 407] on link "Next Unit »" at bounding box center [634, 406] width 48 height 19
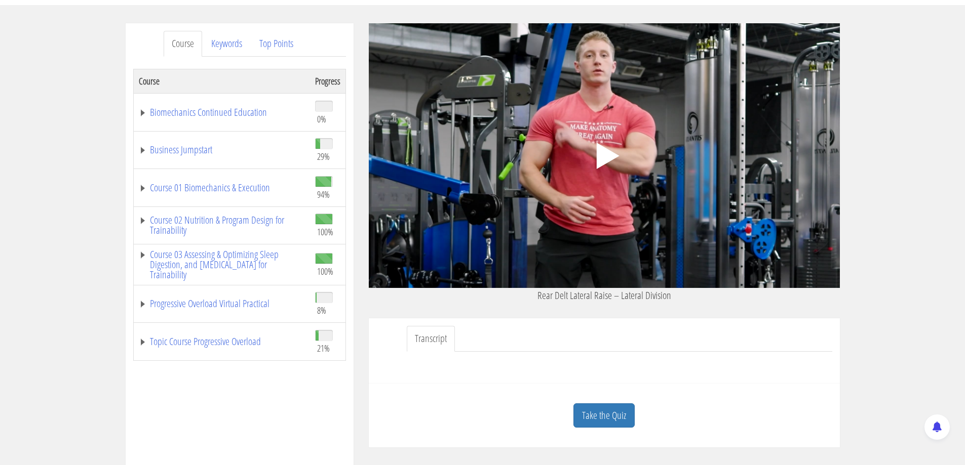
scroll to position [203, 0]
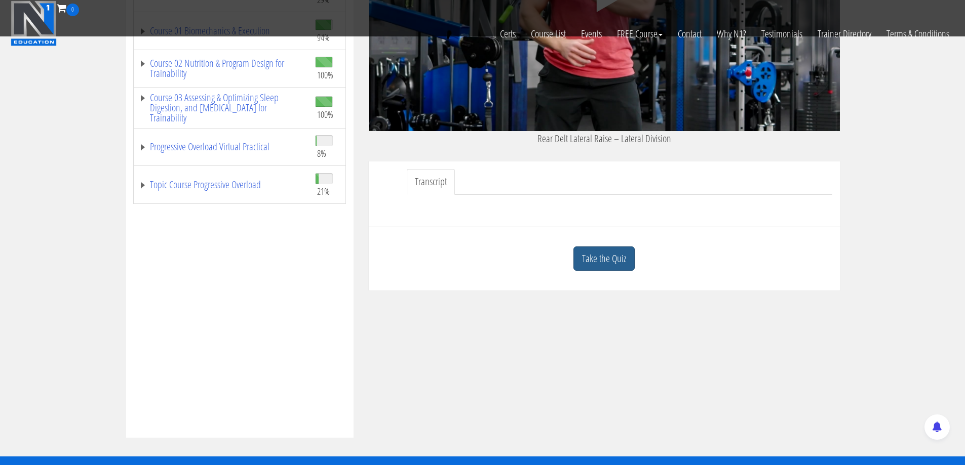
click at [612, 258] on link "Take the Quiz" at bounding box center [603, 259] width 61 height 25
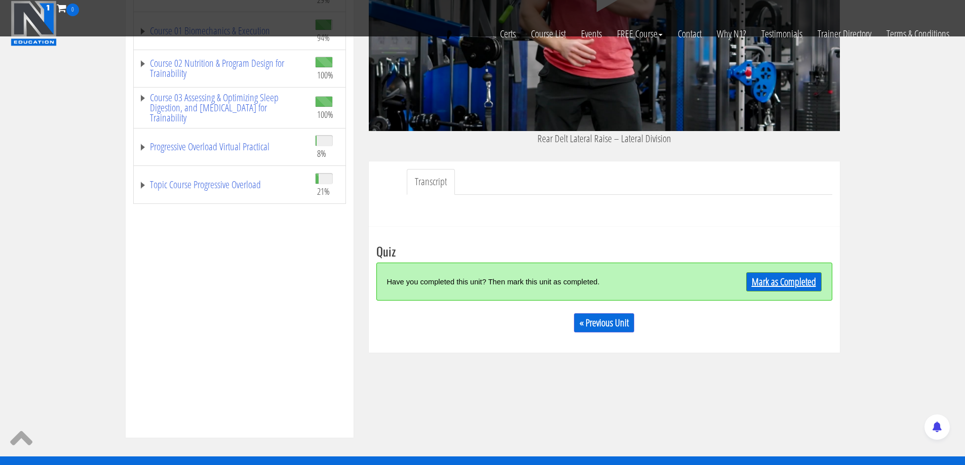
click at [791, 284] on link "Mark as Completed" at bounding box center [783, 281] width 75 height 19
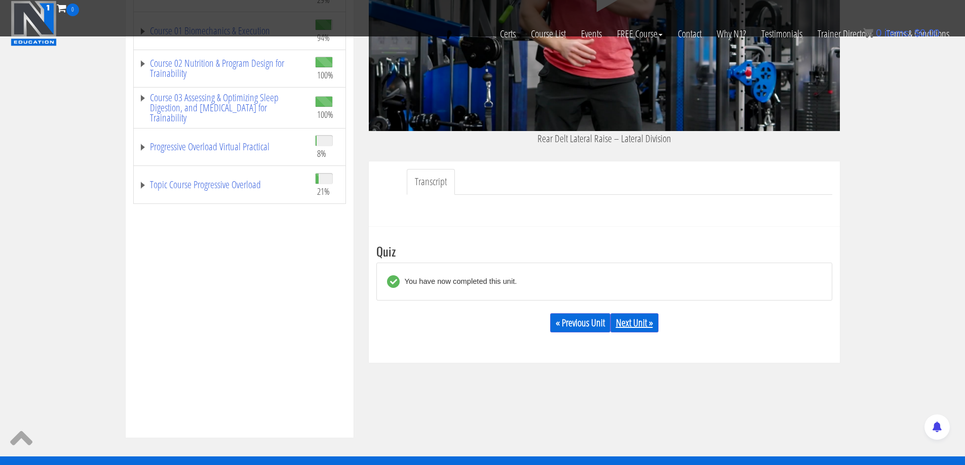
click at [644, 322] on link "Next Unit »" at bounding box center [634, 322] width 48 height 19
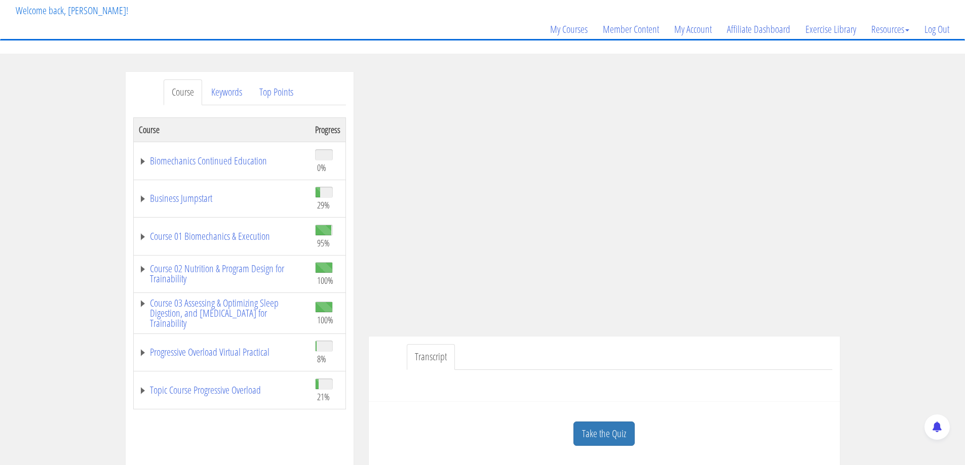
scroll to position [152, 0]
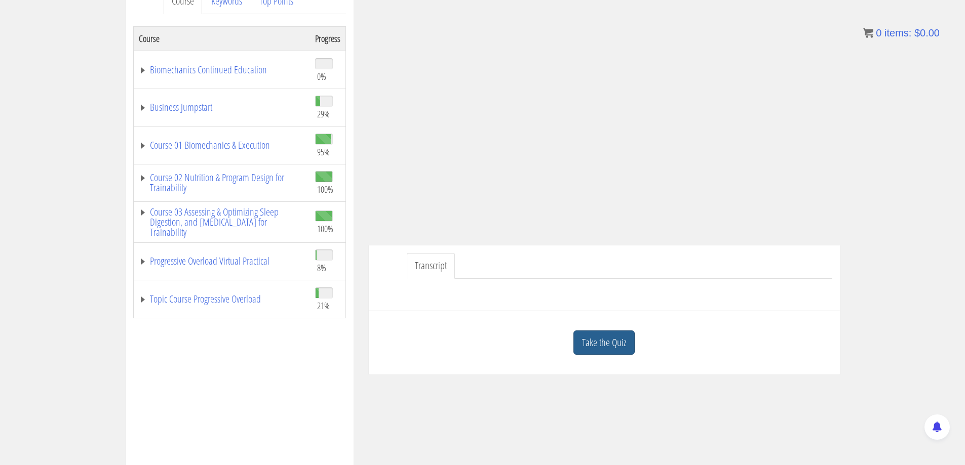
click at [622, 340] on link "Take the Quiz" at bounding box center [603, 343] width 61 height 25
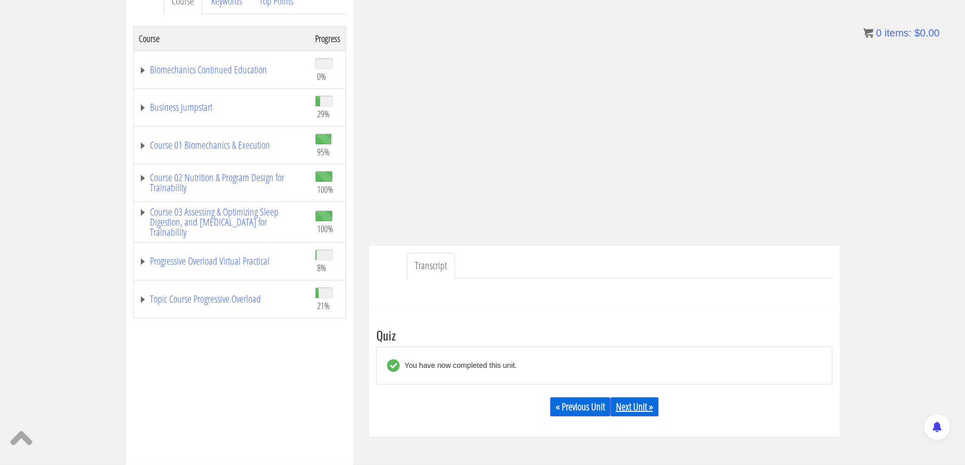
click at [643, 409] on link "Next Unit »" at bounding box center [634, 406] width 48 height 19
click at [233, 144] on link "Course 01 Biomechanics & Execution" at bounding box center [222, 145] width 166 height 10
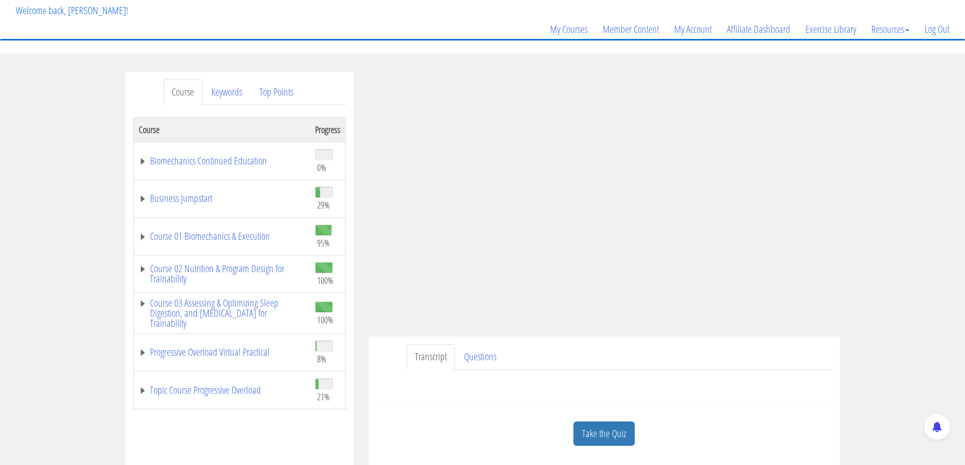
scroll to position [101, 0]
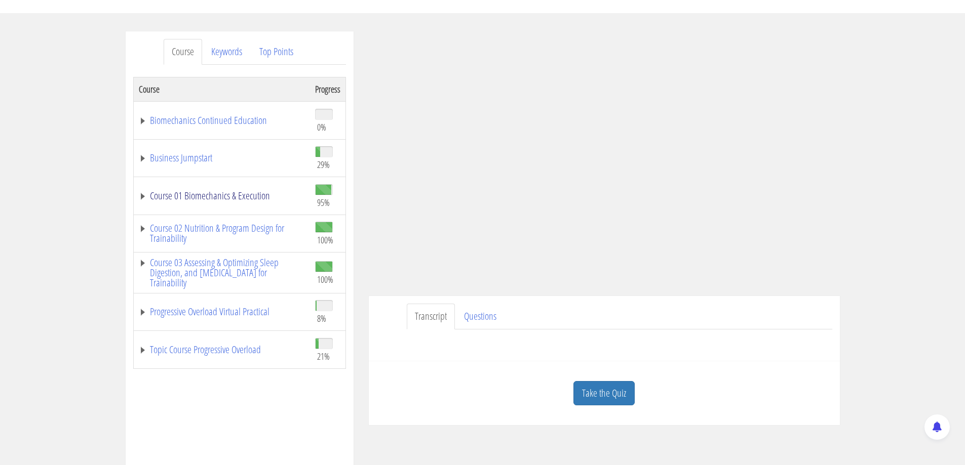
click at [218, 196] on link "Course 01 Biomechanics & Execution" at bounding box center [222, 196] width 166 height 10
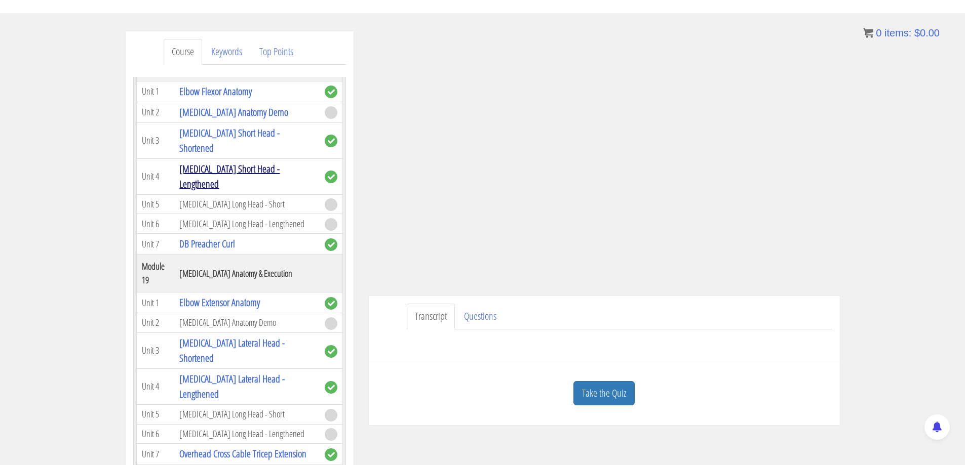
scroll to position [3291, 0]
click at [221, 118] on link "[MEDICAL_DATA] Anatomy Demo" at bounding box center [233, 111] width 109 height 14
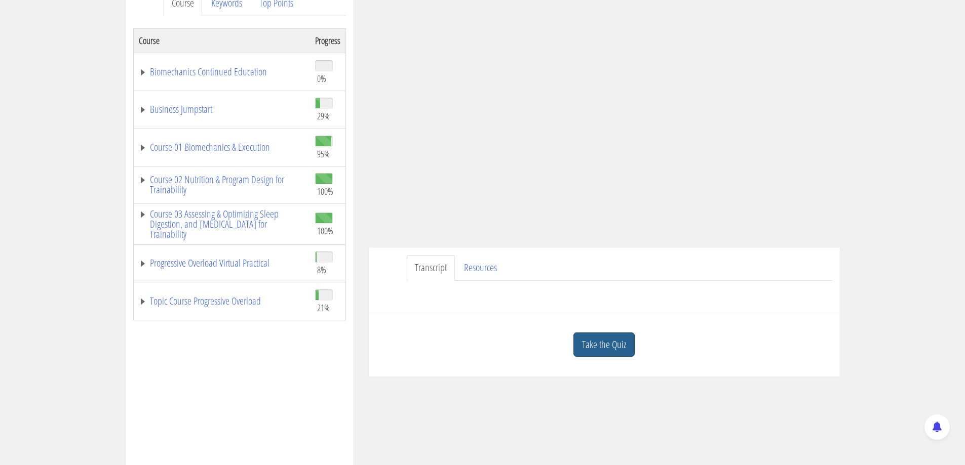
scroll to position [152, 0]
click at [617, 346] on link "Take the Quiz" at bounding box center [603, 343] width 61 height 25
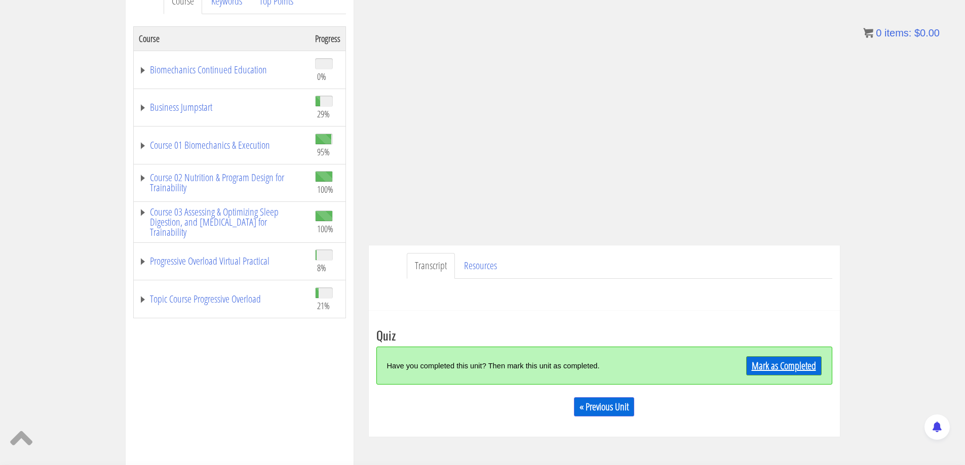
click at [785, 364] on link "Mark as Completed" at bounding box center [783, 365] width 75 height 19
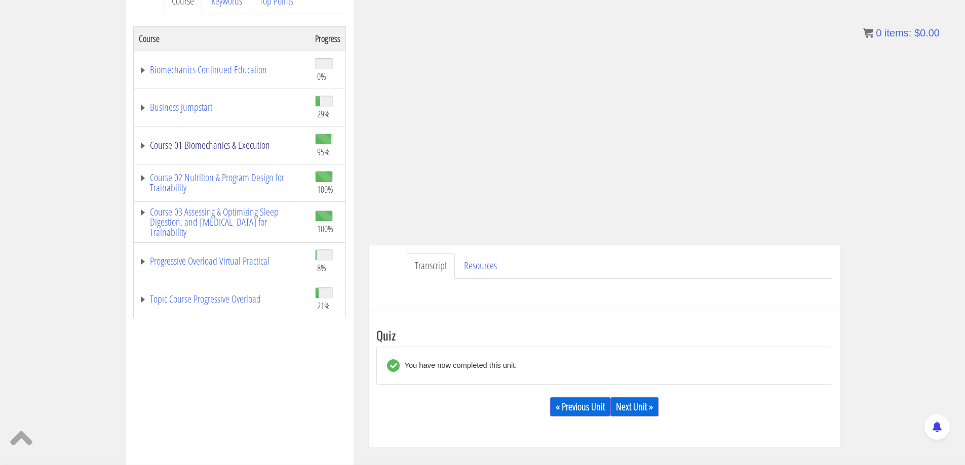
click at [211, 141] on link "Course 01 Biomechanics & Execution" at bounding box center [222, 145] width 166 height 10
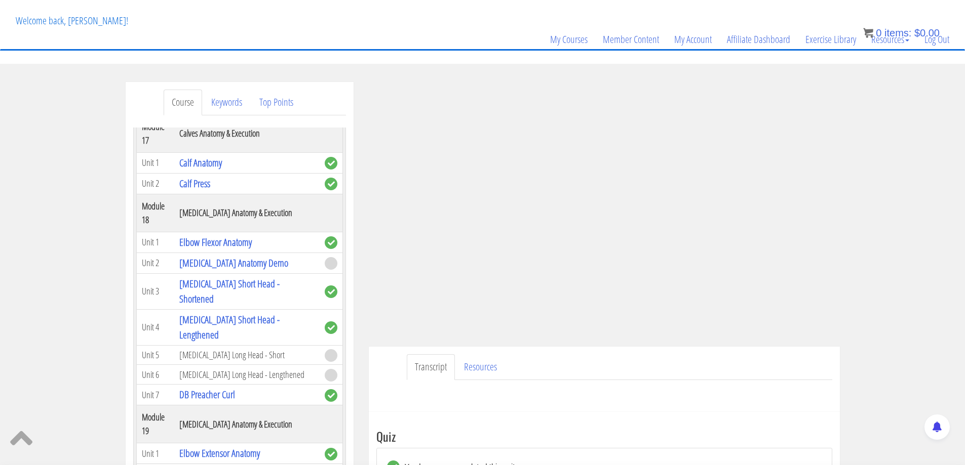
scroll to position [203, 0]
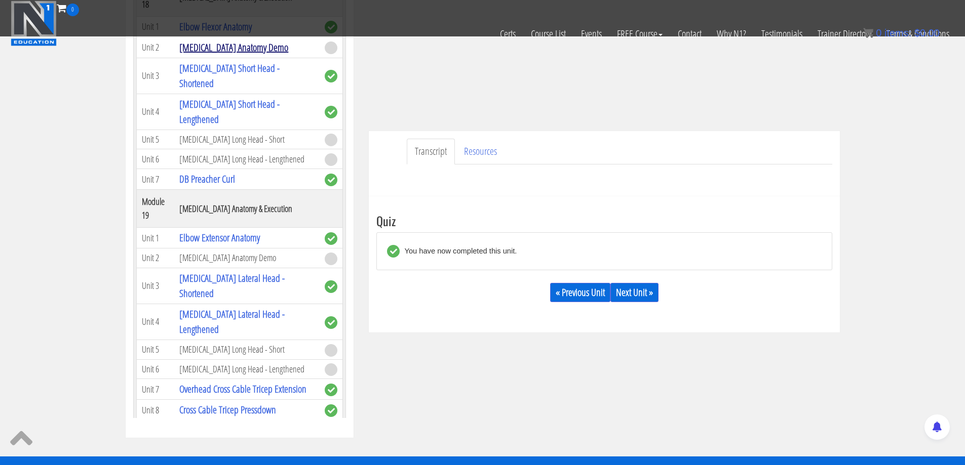
click at [230, 54] on link "[MEDICAL_DATA] Anatomy Demo" at bounding box center [233, 48] width 109 height 14
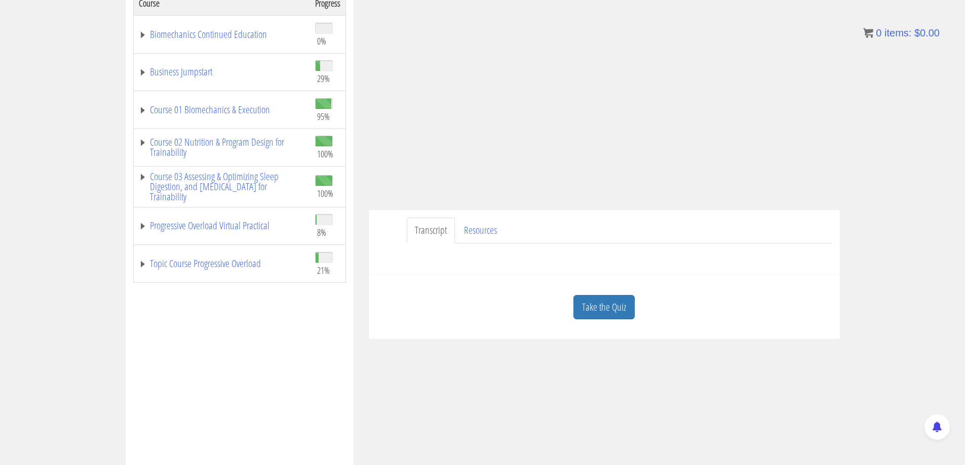
scroll to position [203, 0]
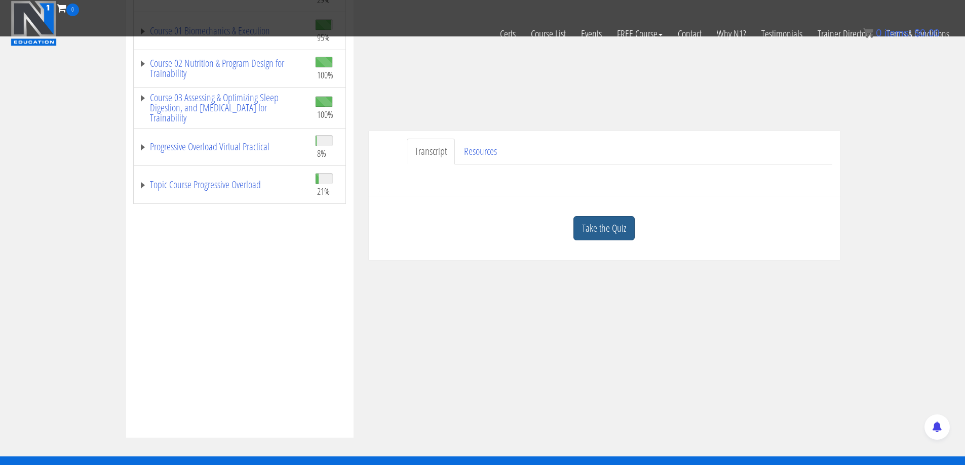
click at [618, 241] on link "Take the Quiz" at bounding box center [603, 228] width 61 height 25
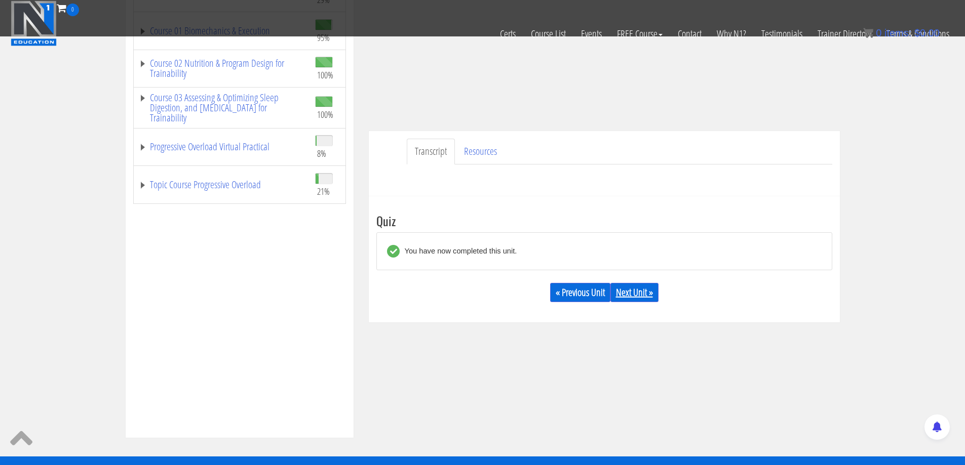
click at [634, 297] on link "Next Unit »" at bounding box center [634, 292] width 48 height 19
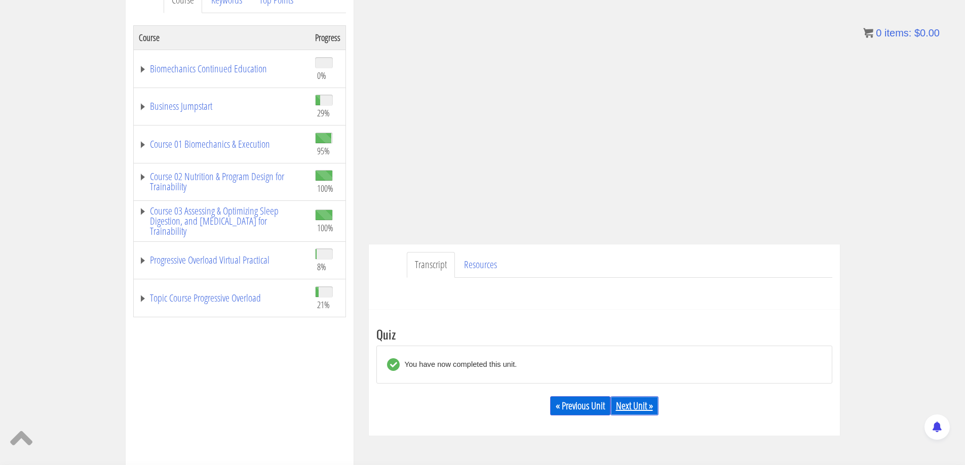
scroll to position [161, 0]
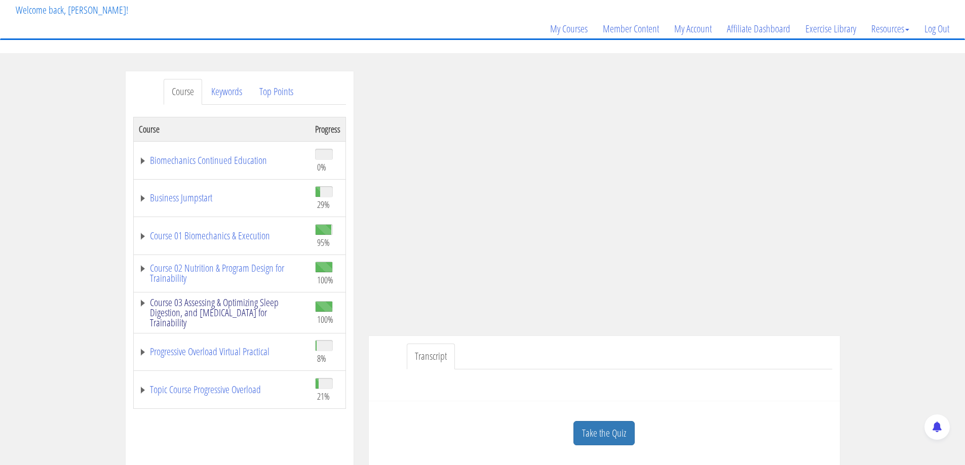
scroll to position [101, 0]
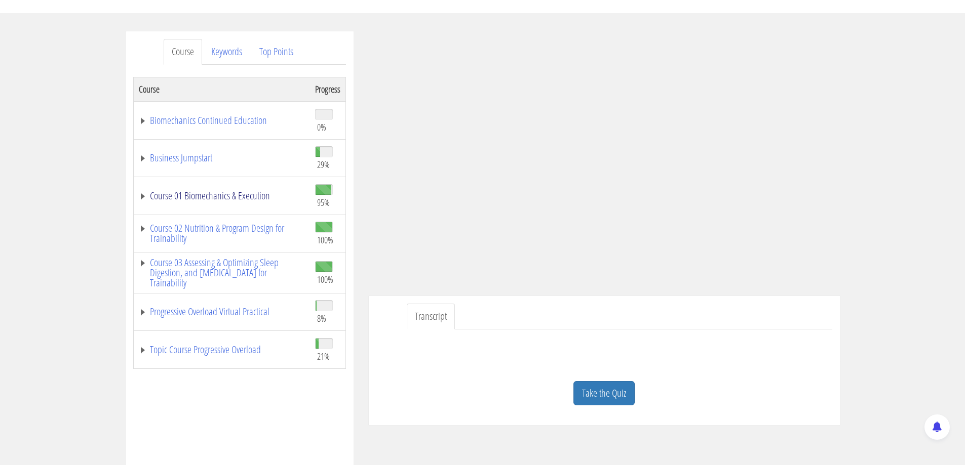
click at [238, 193] on link "Course 01 Biomechanics & Execution" at bounding box center [222, 196] width 166 height 10
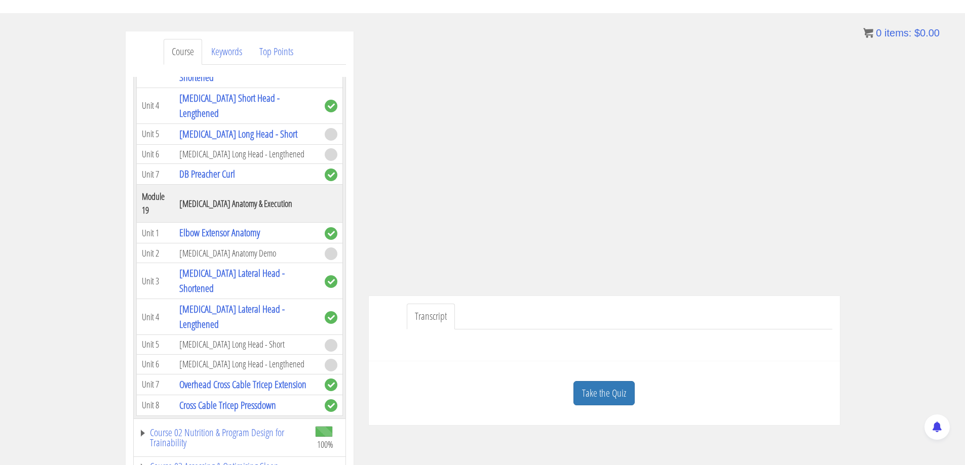
scroll to position [3392, 0]
click at [233, 141] on link "[MEDICAL_DATA] Long Head - Short" at bounding box center [238, 134] width 118 height 14
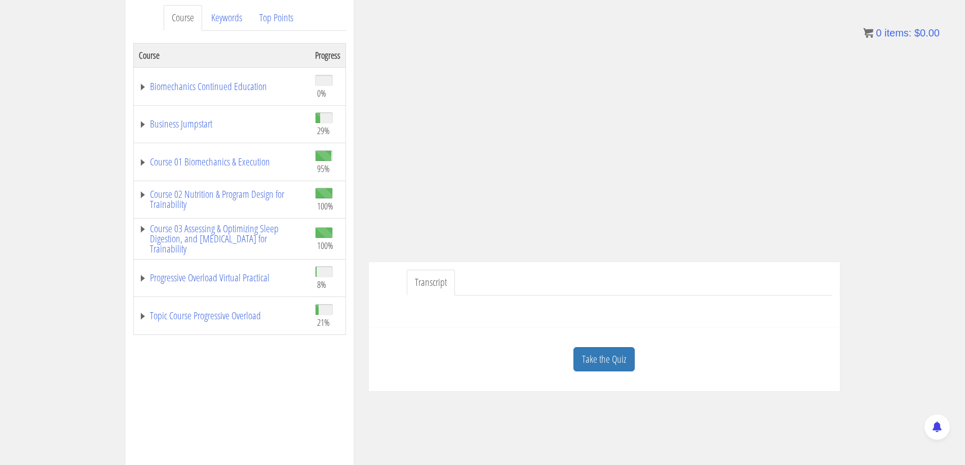
scroll to position [152, 0]
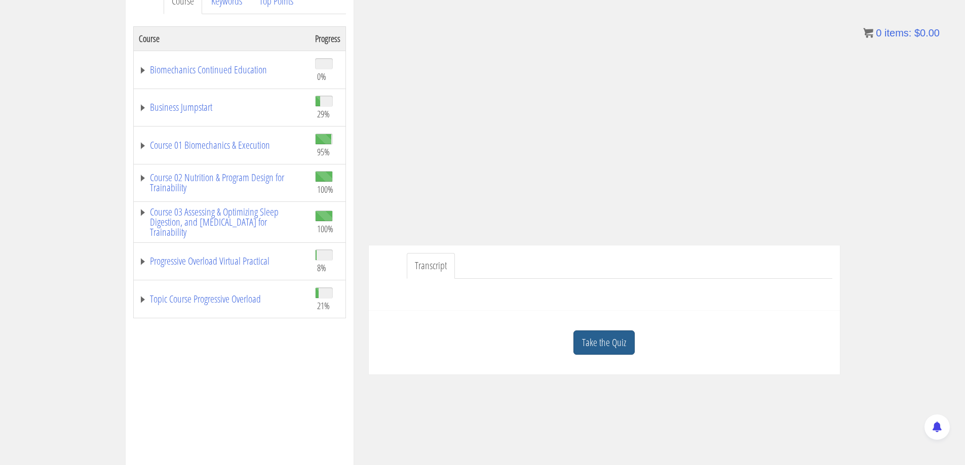
click at [614, 342] on link "Take the Quiz" at bounding box center [603, 343] width 61 height 25
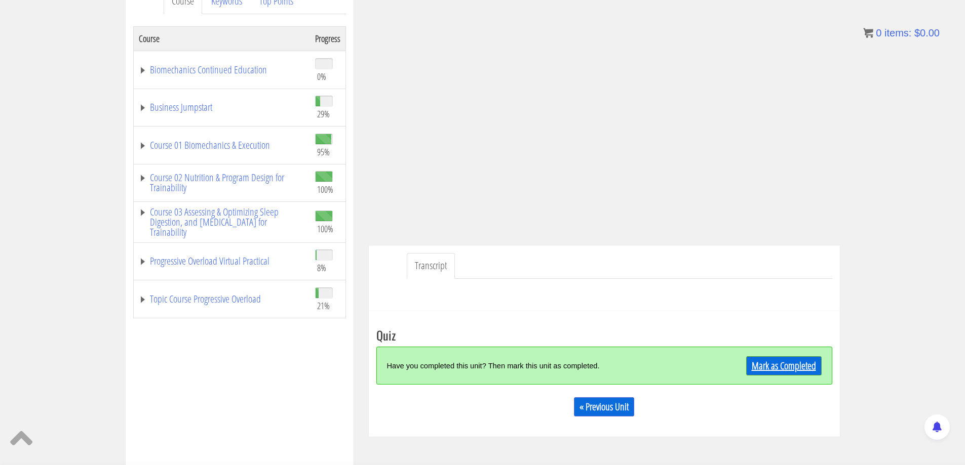
click at [797, 364] on link "Mark as Completed" at bounding box center [783, 365] width 75 height 19
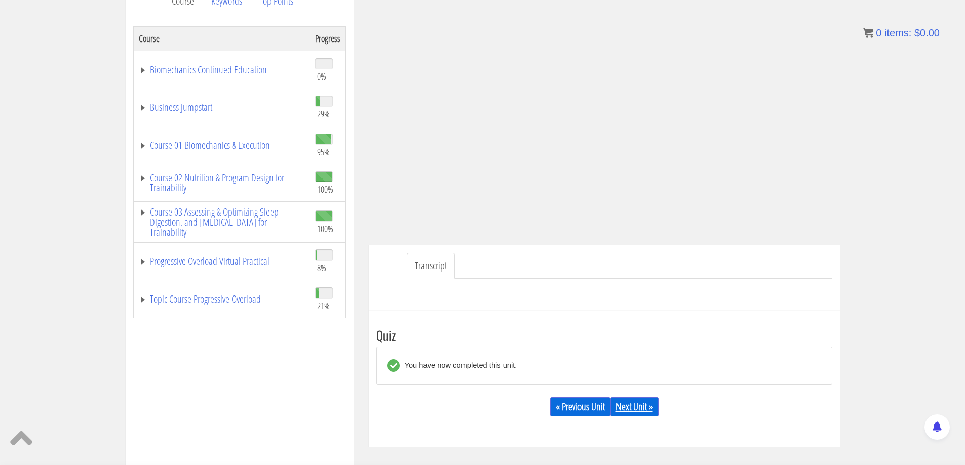
click at [633, 410] on link "Next Unit »" at bounding box center [634, 406] width 48 height 19
click at [208, 144] on link "Course 01 Biomechanics & Execution" at bounding box center [222, 145] width 166 height 10
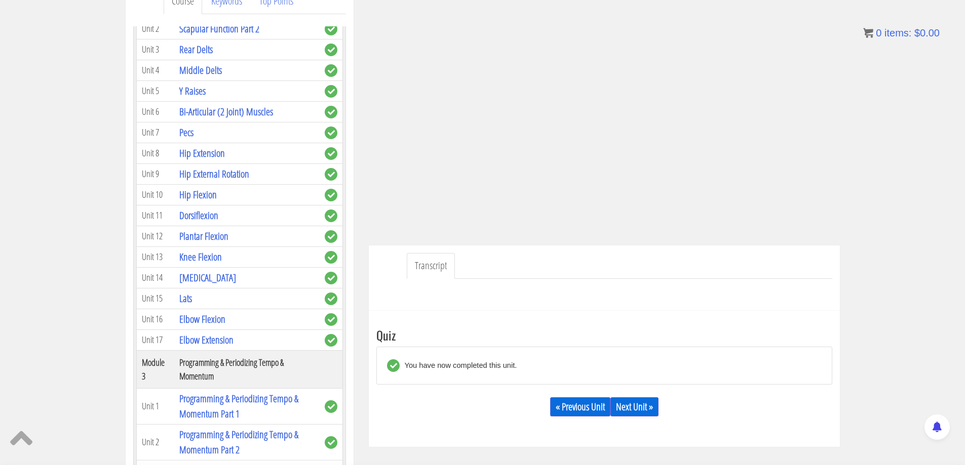
scroll to position [557, 0]
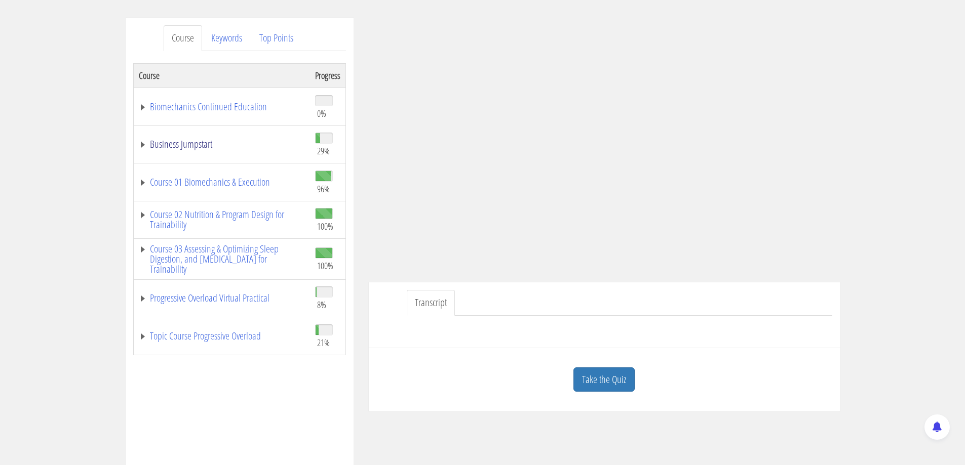
scroll to position [115, 0]
click at [211, 181] on link "Course 01 Biomechanics & Execution" at bounding box center [222, 182] width 166 height 10
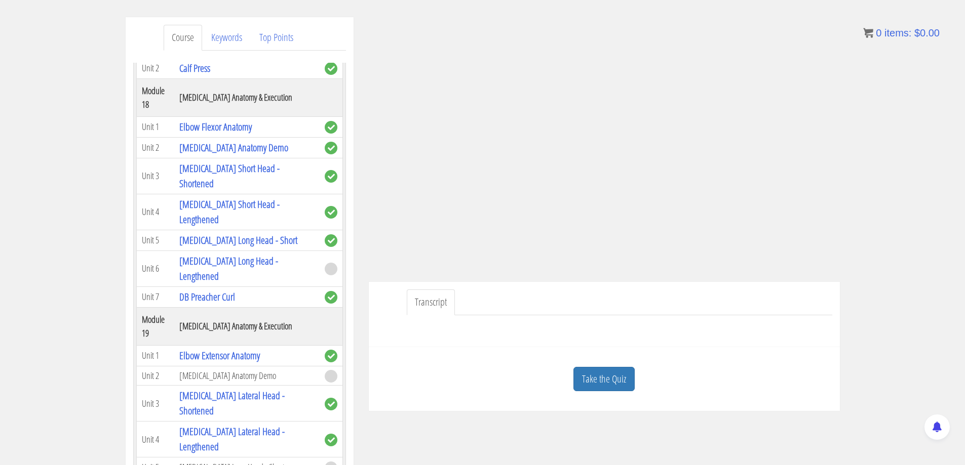
scroll to position [3342, 0]
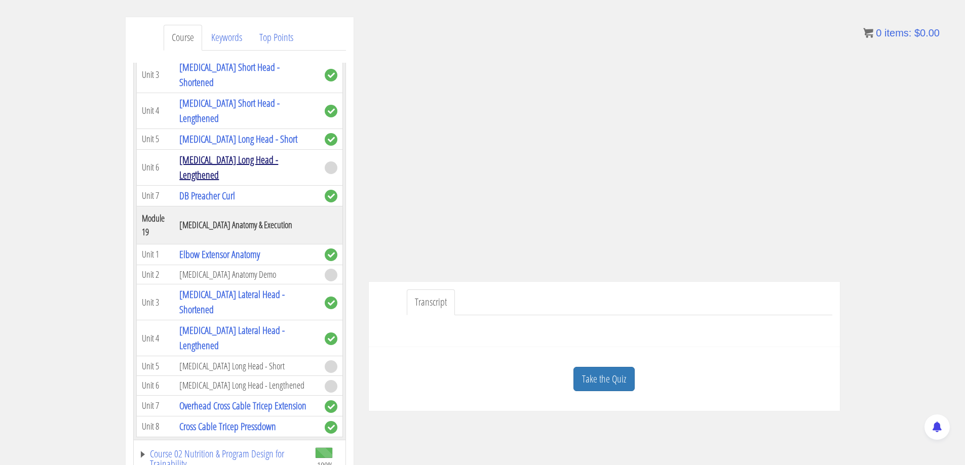
click at [224, 182] on link "[MEDICAL_DATA] Long Head - Lengthened" at bounding box center [228, 167] width 99 height 29
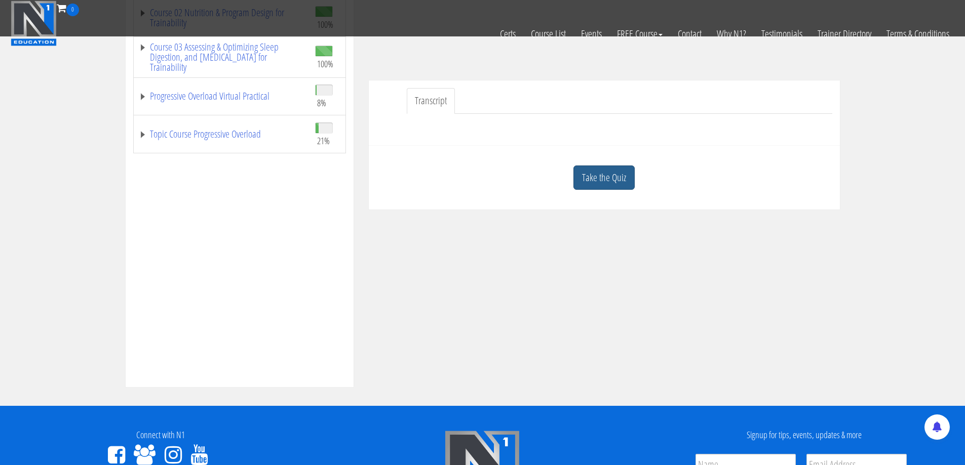
click at [609, 180] on link "Take the Quiz" at bounding box center [603, 178] width 61 height 25
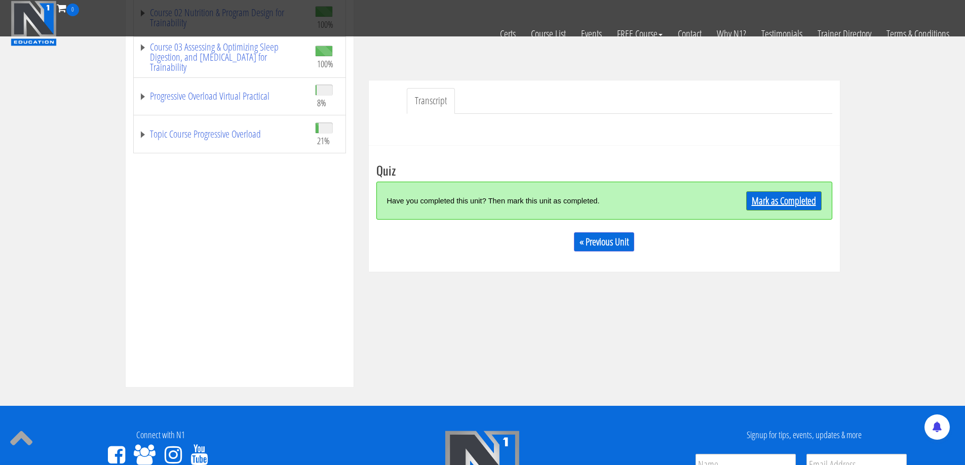
click at [792, 194] on link "Mark as Completed" at bounding box center [783, 200] width 75 height 19
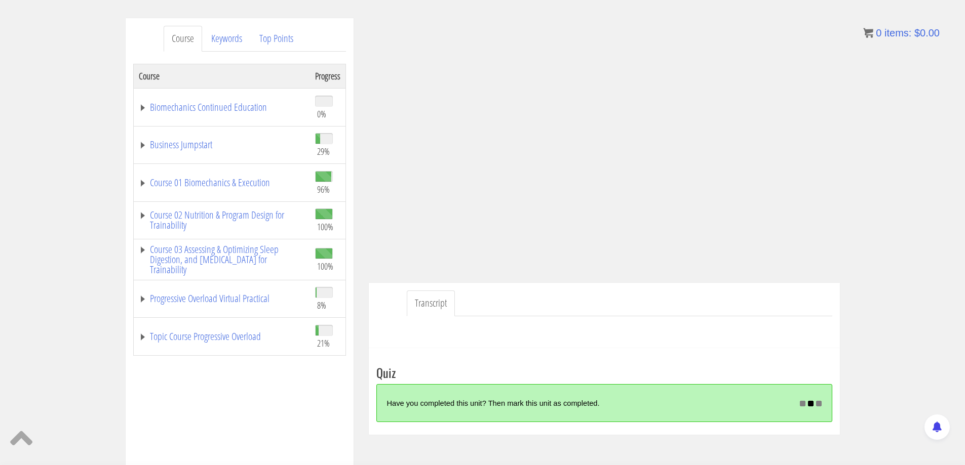
scroll to position [115, 0]
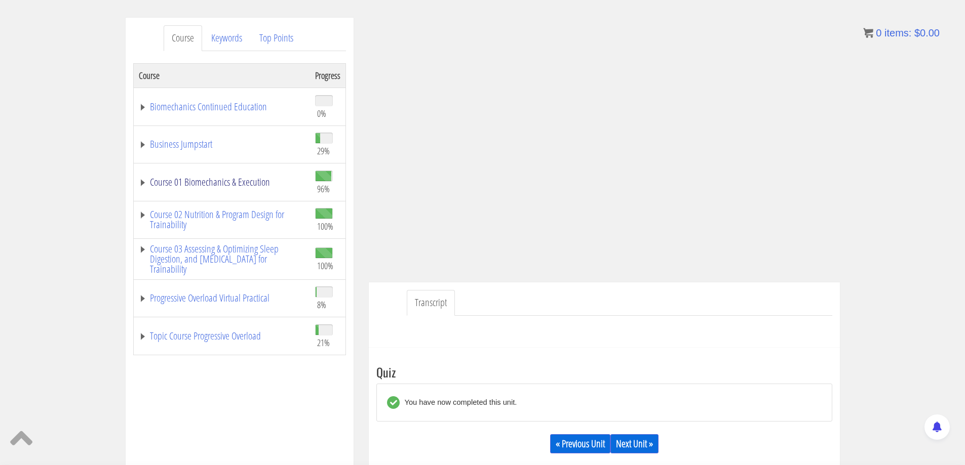
click at [214, 181] on link "Course 01 Biomechanics & Execution" at bounding box center [222, 182] width 166 height 10
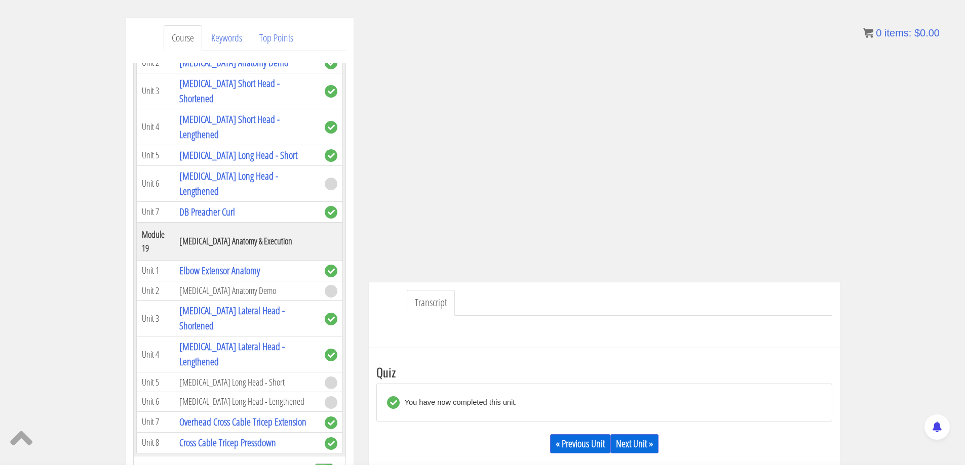
scroll to position [3392, 0]
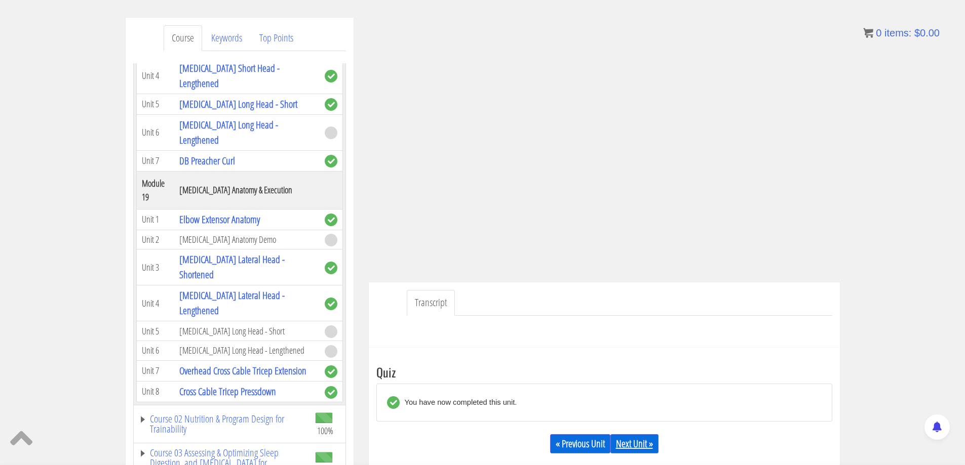
click at [641, 448] on link "Next Unit »" at bounding box center [634, 443] width 48 height 19
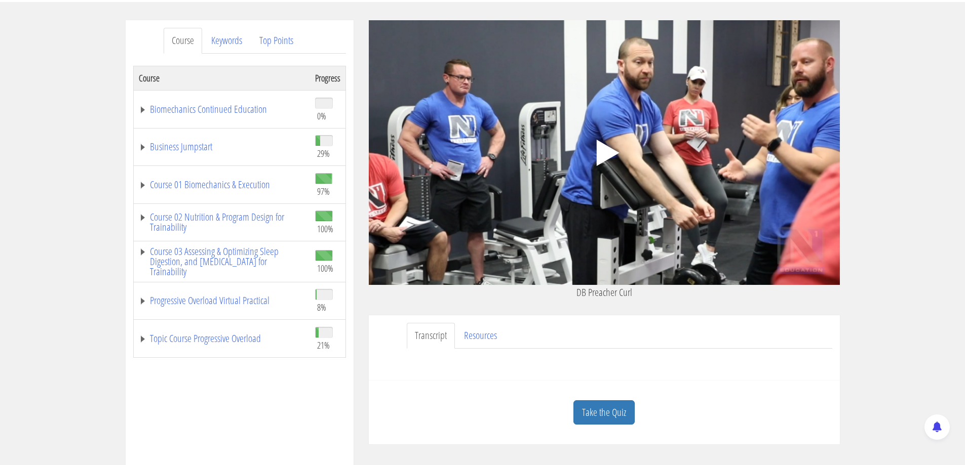
scroll to position [14, 0]
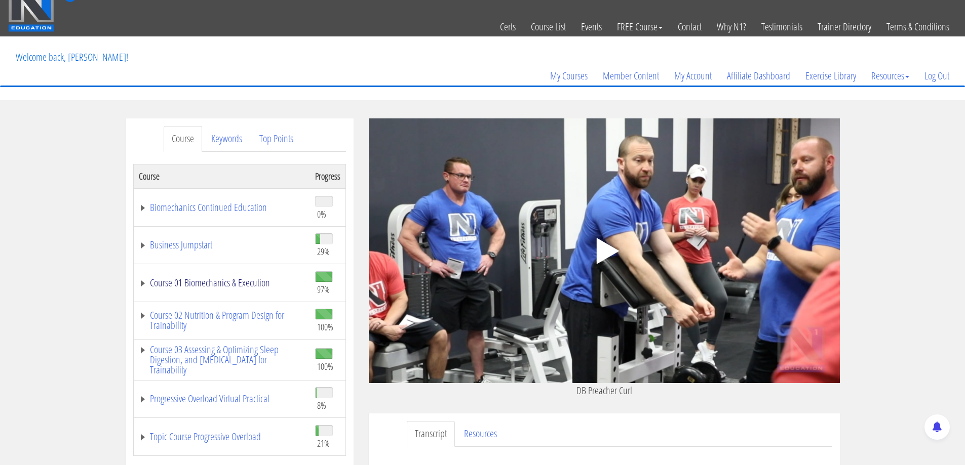
click at [235, 282] on link "Course 01 Biomechanics & Execution" at bounding box center [222, 283] width 166 height 10
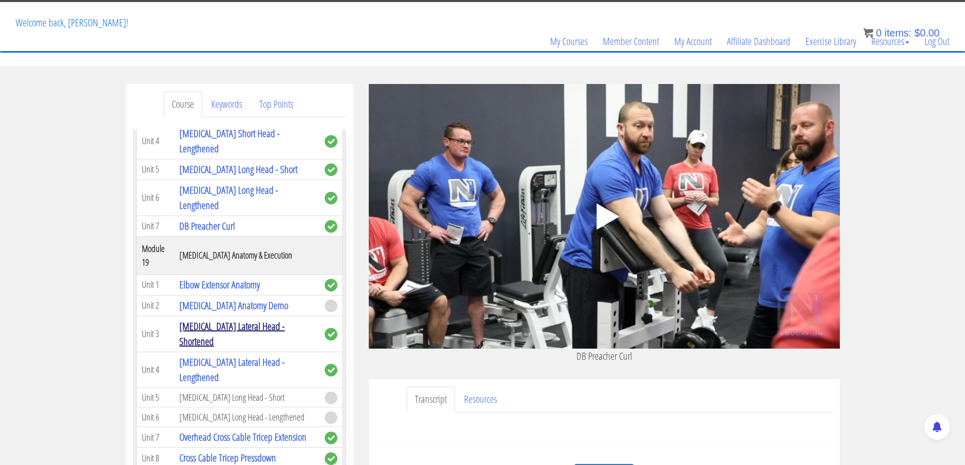
scroll to position [65, 0]
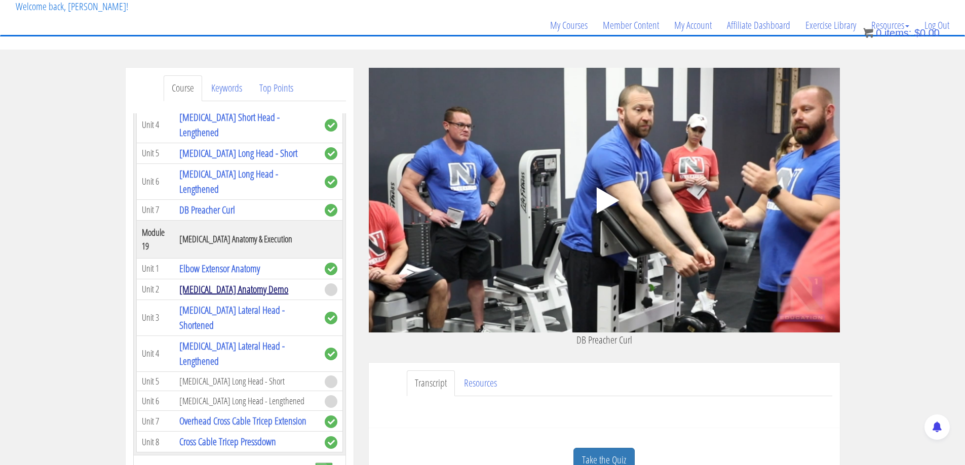
click at [237, 296] on link "[MEDICAL_DATA] Anatomy Demo" at bounding box center [233, 290] width 109 height 14
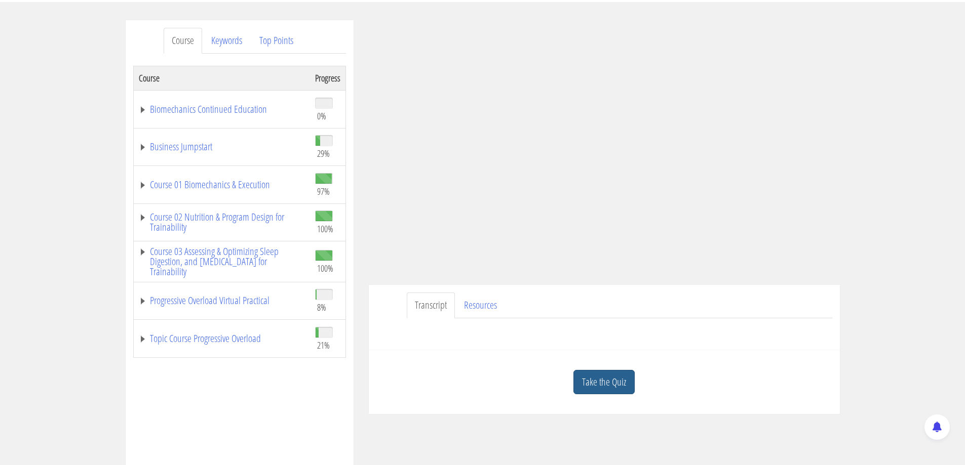
scroll to position [115, 0]
click at [600, 382] on link "Take the Quiz" at bounding box center [603, 379] width 61 height 25
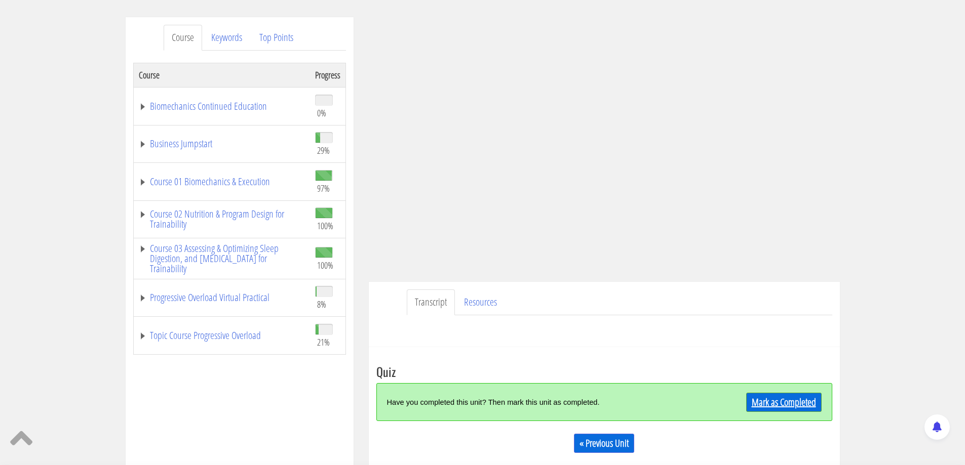
click at [781, 398] on link "Mark as Completed" at bounding box center [783, 402] width 75 height 19
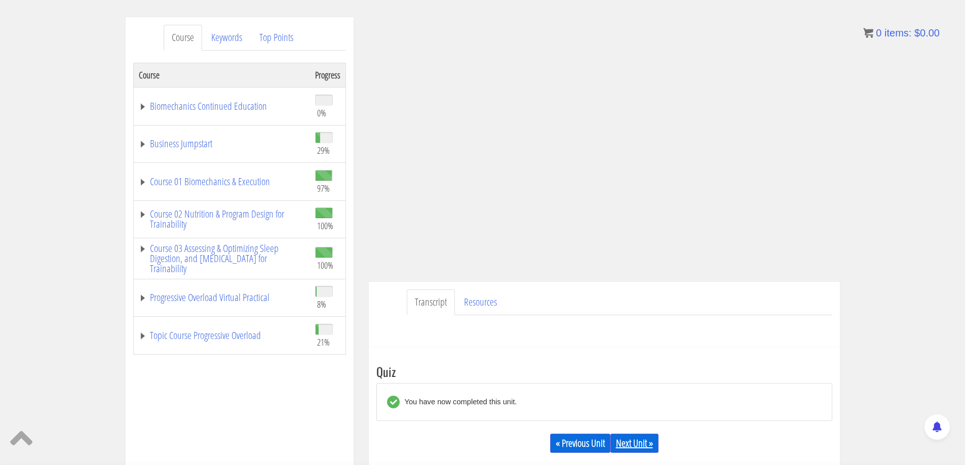
click at [641, 447] on link "Next Unit »" at bounding box center [634, 443] width 48 height 19
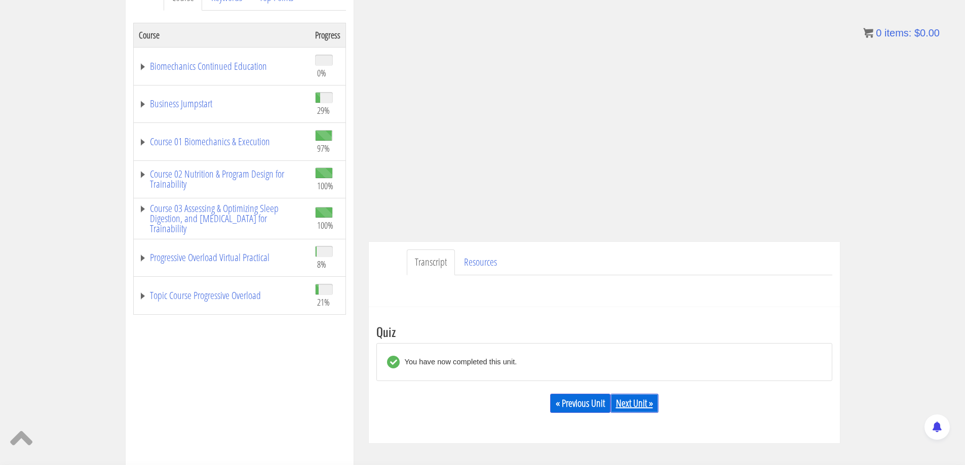
scroll to position [166, 0]
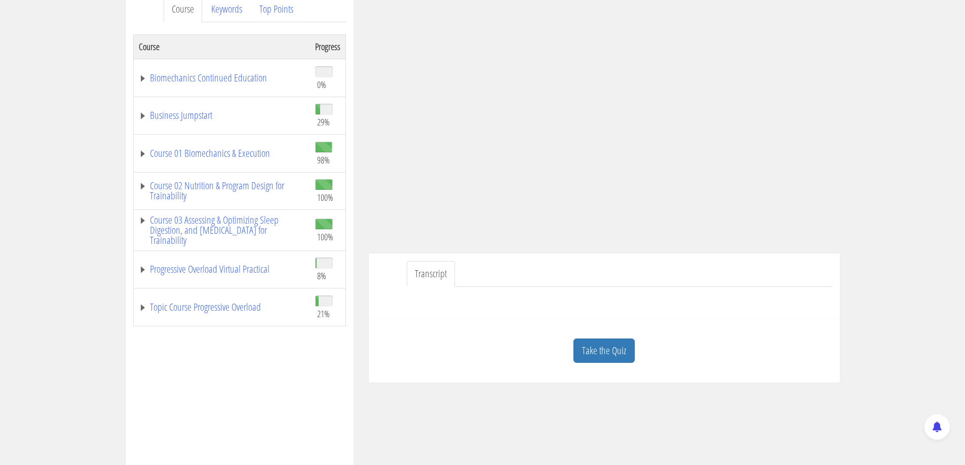
scroll to position [152, 0]
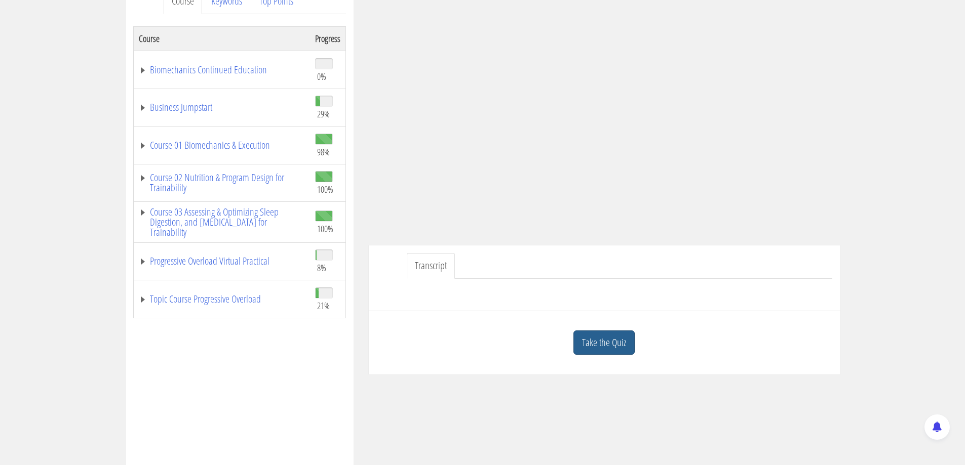
click at [616, 344] on link "Take the Quiz" at bounding box center [603, 343] width 61 height 25
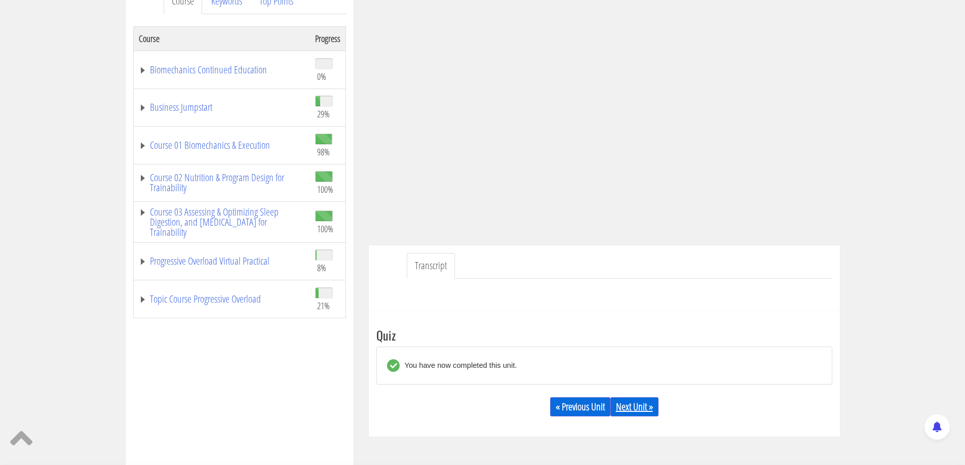
click at [644, 409] on link "Next Unit »" at bounding box center [634, 406] width 48 height 19
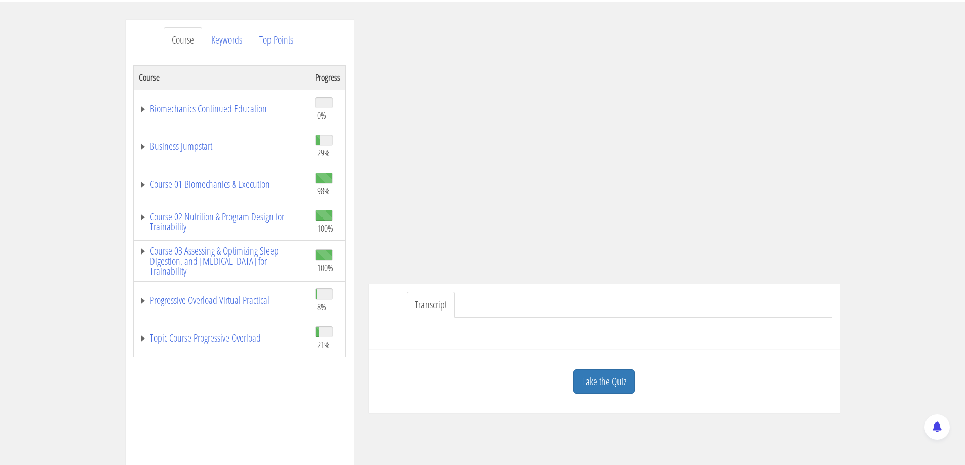
scroll to position [115, 0]
click at [600, 379] on link "Take the Quiz" at bounding box center [603, 380] width 61 height 25
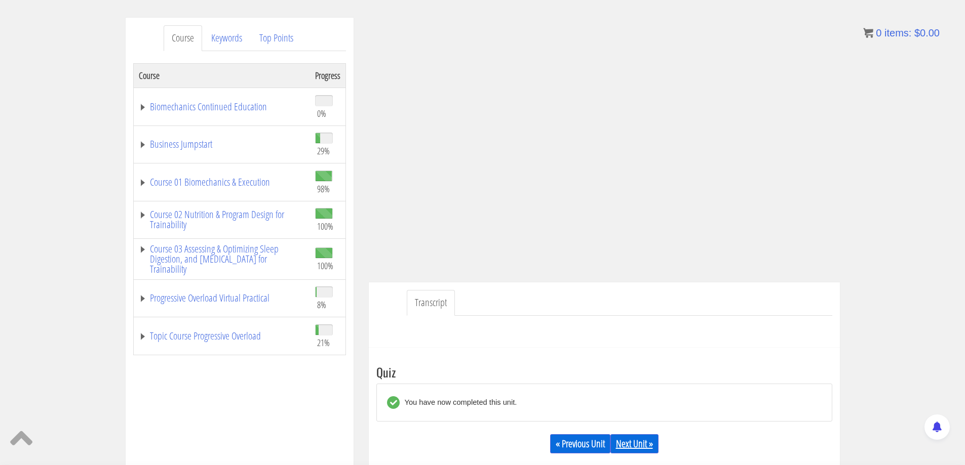
click at [644, 451] on link "Next Unit »" at bounding box center [634, 443] width 48 height 19
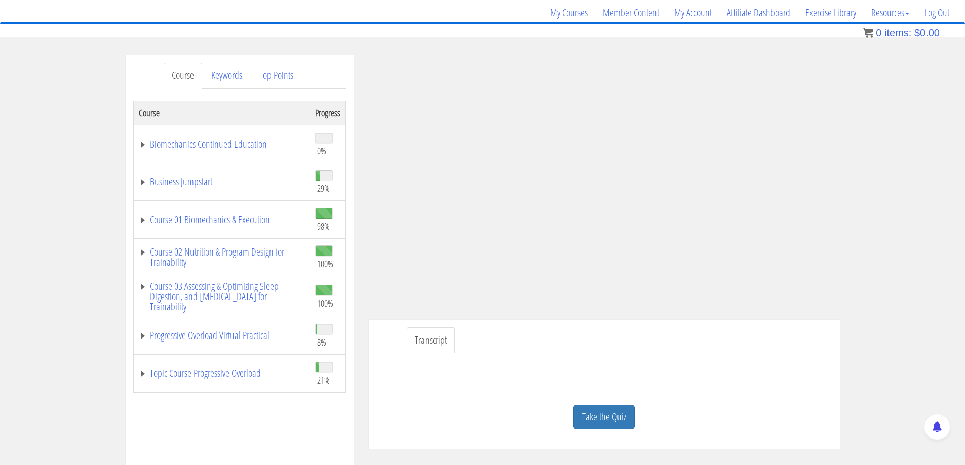
scroll to position [101, 0]
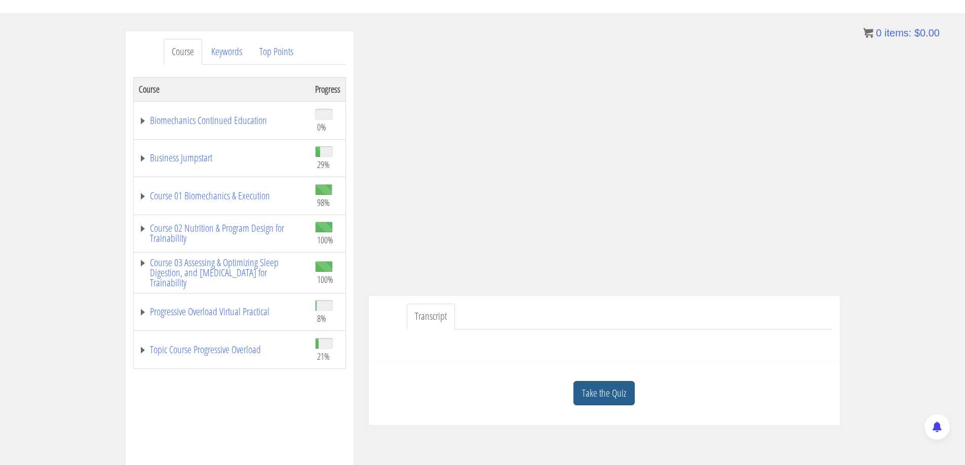
click at [602, 403] on link "Take the Quiz" at bounding box center [603, 393] width 61 height 25
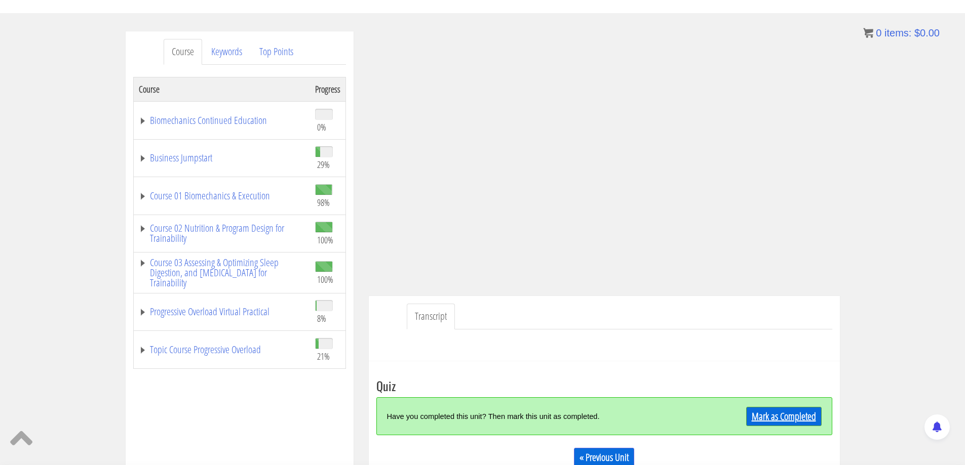
click at [771, 416] on link "Mark as Completed" at bounding box center [783, 416] width 75 height 19
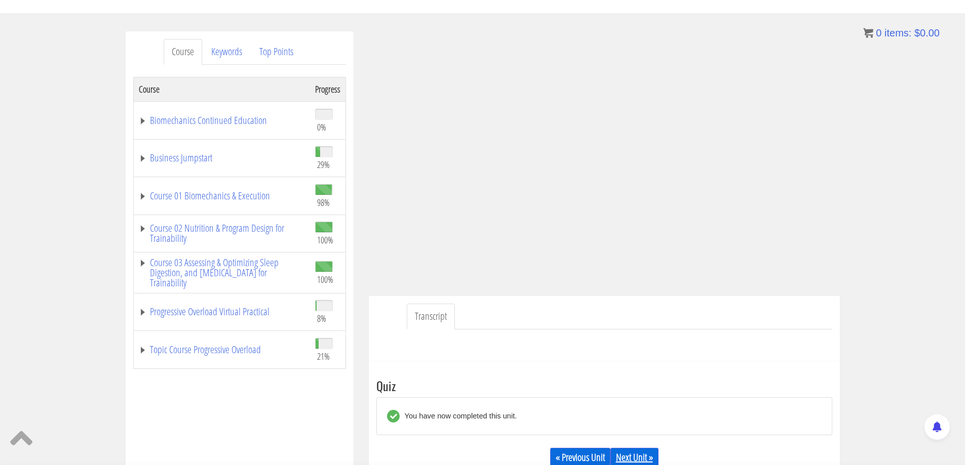
scroll to position [152, 0]
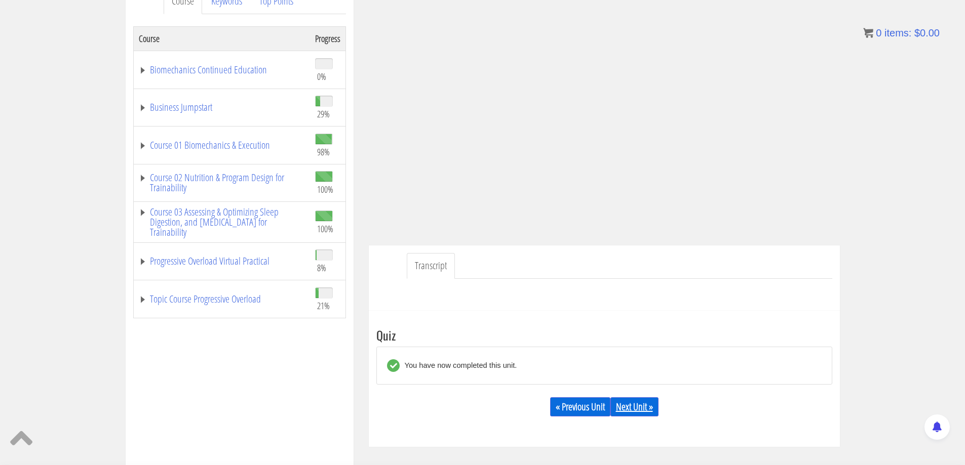
click at [627, 413] on link "Next Unit »" at bounding box center [634, 406] width 48 height 19
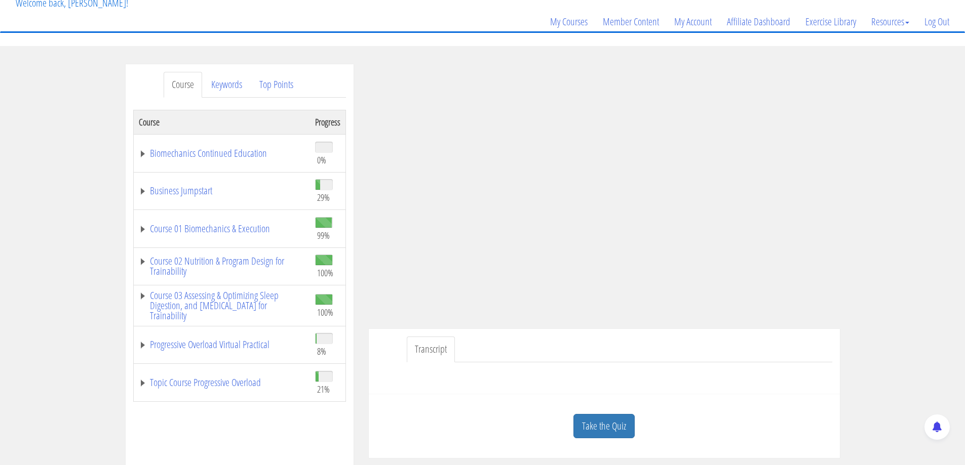
scroll to position [101, 0]
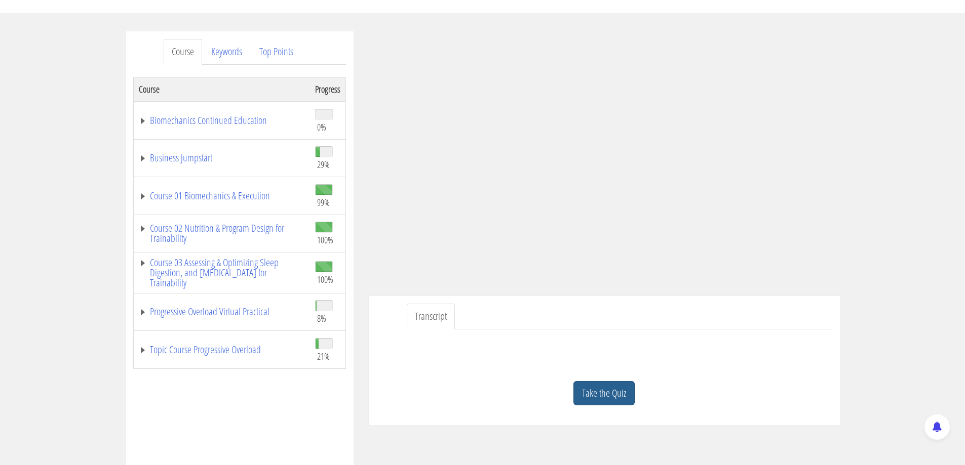
click at [610, 392] on link "Take the Quiz" at bounding box center [603, 393] width 61 height 25
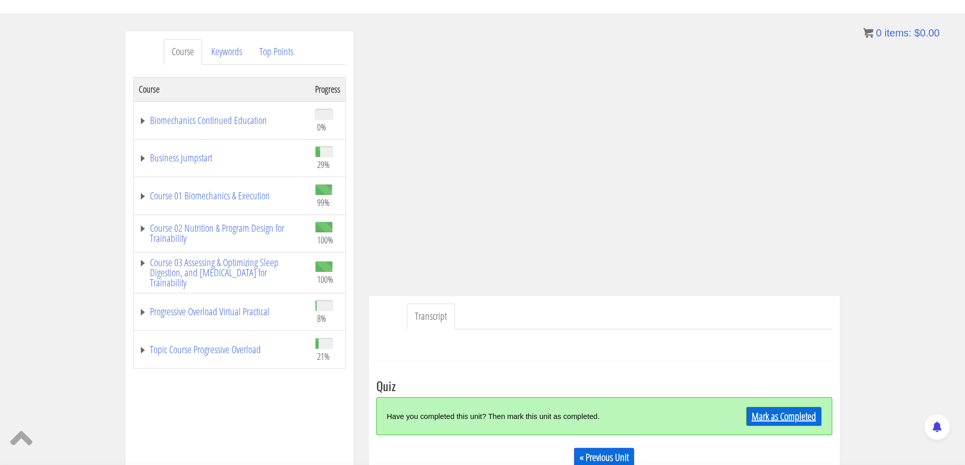
click at [775, 421] on link "Mark as Completed" at bounding box center [783, 416] width 75 height 19
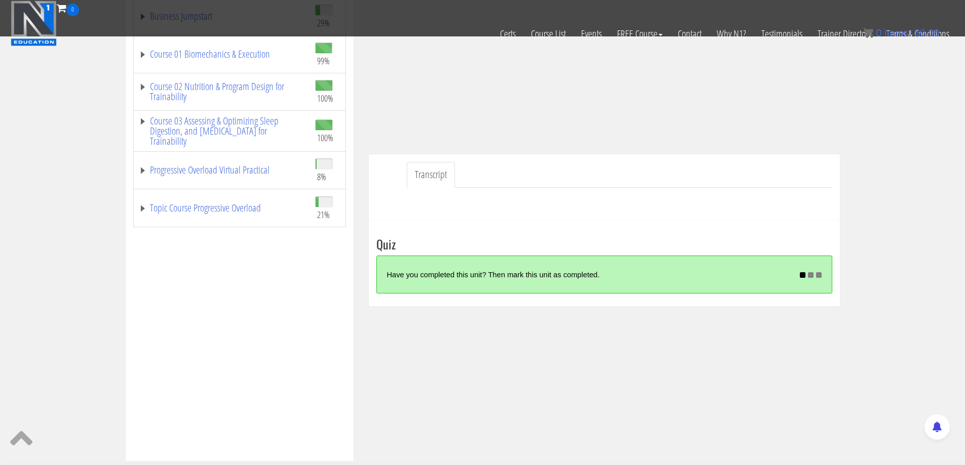
scroll to position [203, 0]
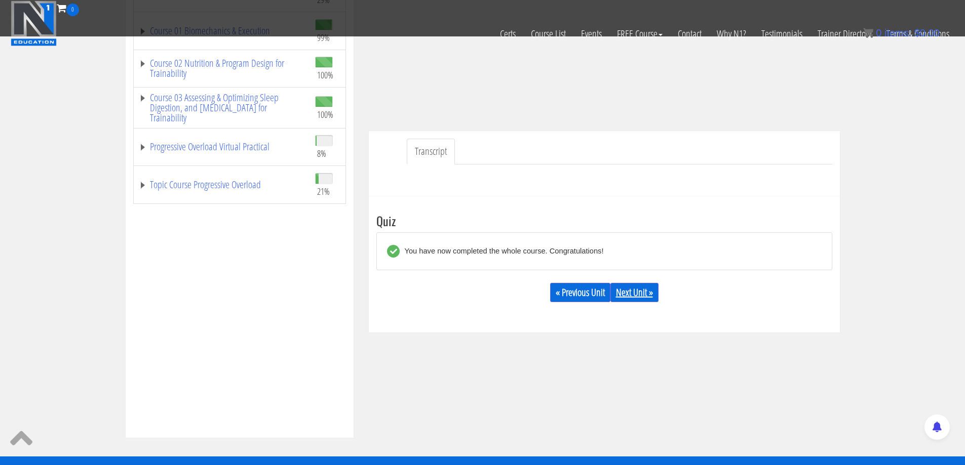
click at [641, 292] on link "Next Unit »" at bounding box center [634, 292] width 48 height 19
